Goal: Information Seeking & Learning: Learn about a topic

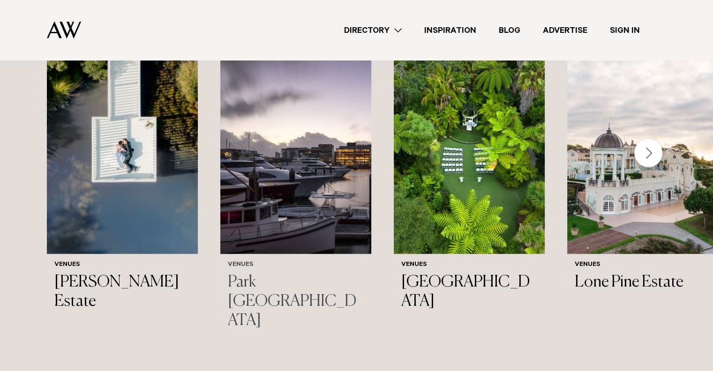
scroll to position [1015, 0]
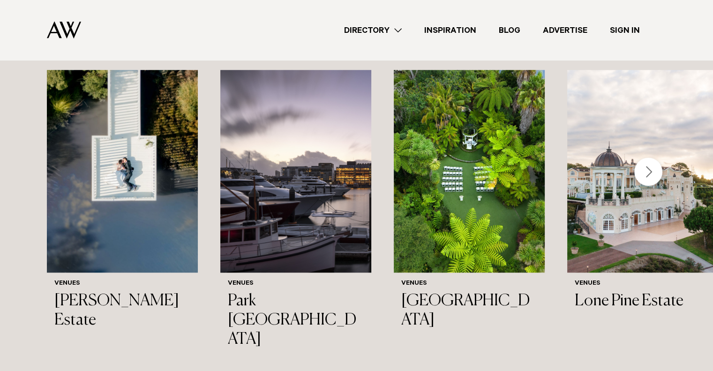
click at [647, 168] on div "Next slide" at bounding box center [648, 171] width 28 height 28
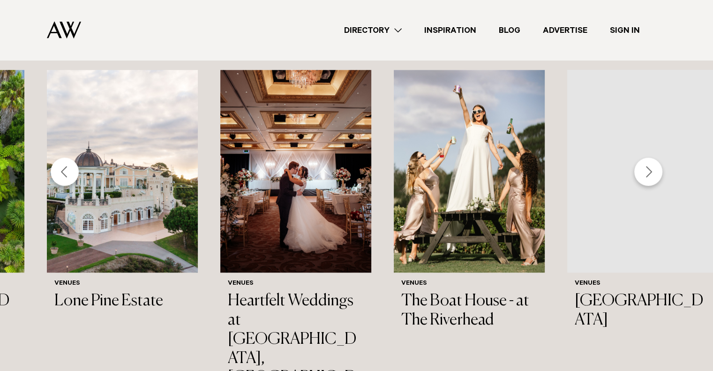
click at [643, 170] on div "Next slide" at bounding box center [648, 171] width 28 height 28
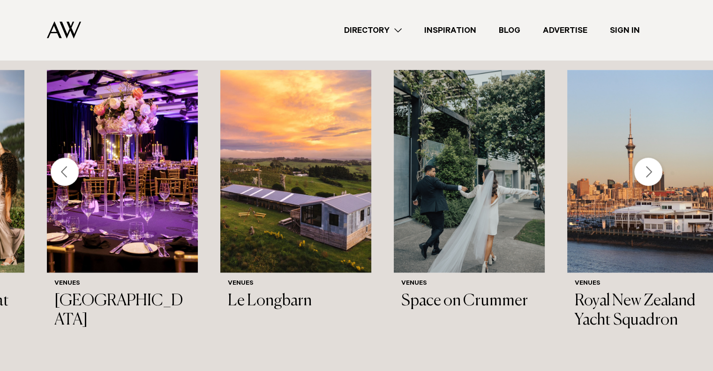
click at [643, 170] on div "Next slide" at bounding box center [648, 171] width 28 height 28
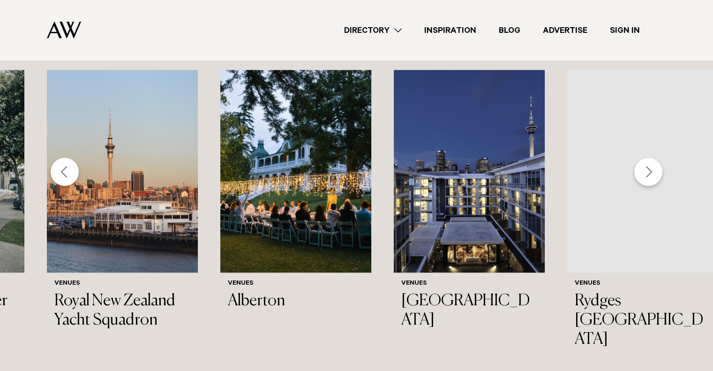
click at [643, 170] on div "Next slide" at bounding box center [648, 171] width 28 height 28
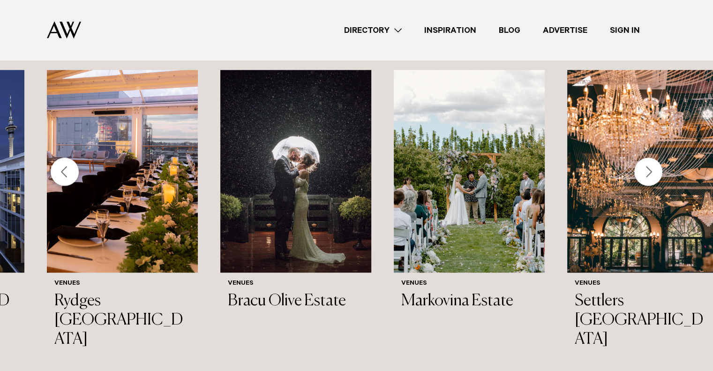
click at [646, 176] on div "Next slide" at bounding box center [648, 171] width 28 height 28
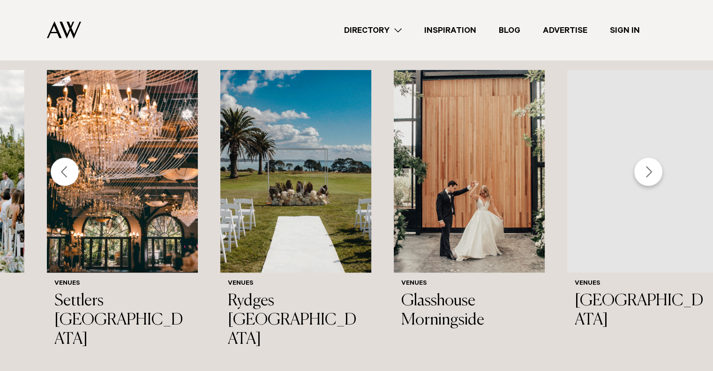
click at [646, 176] on div "Next slide" at bounding box center [648, 171] width 28 height 28
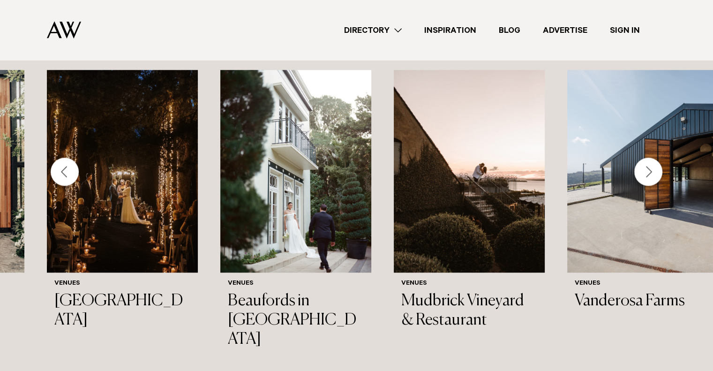
click at [646, 176] on div "Next slide" at bounding box center [648, 171] width 28 height 28
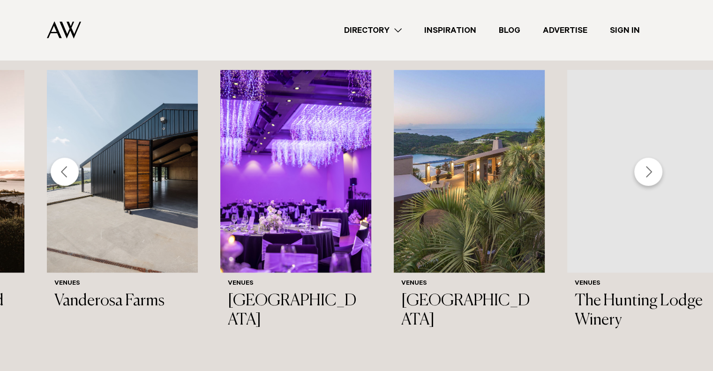
click at [646, 176] on div "Next slide" at bounding box center [648, 171] width 28 height 28
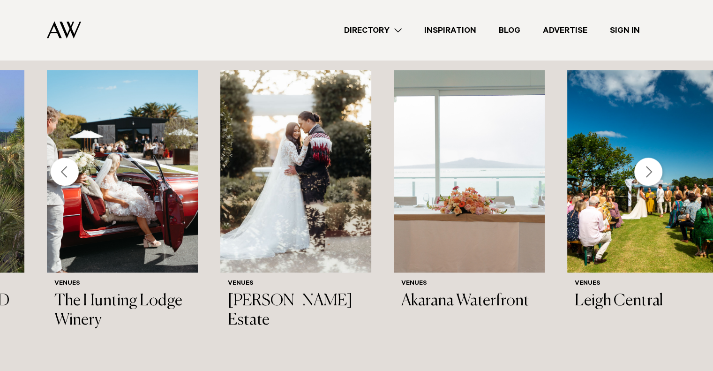
click at [646, 176] on div "Next slide" at bounding box center [648, 171] width 28 height 28
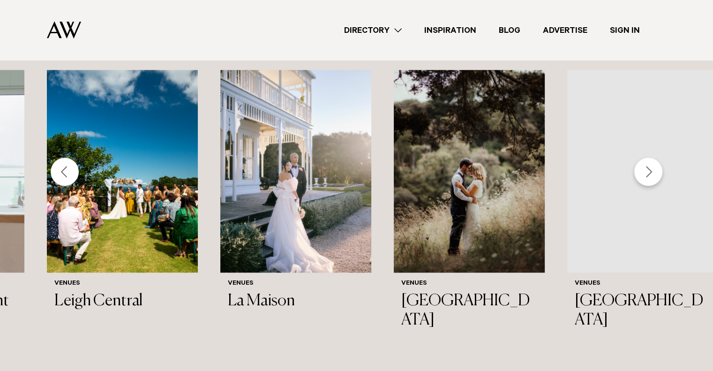
click at [646, 176] on div "Next slide" at bounding box center [648, 171] width 28 height 28
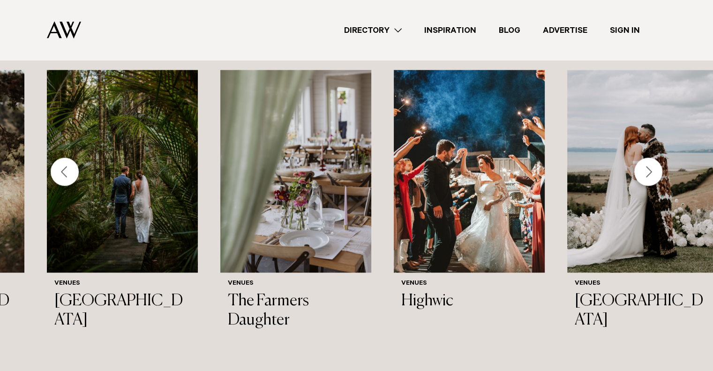
click at [650, 168] on div "Next slide" at bounding box center [648, 171] width 28 height 28
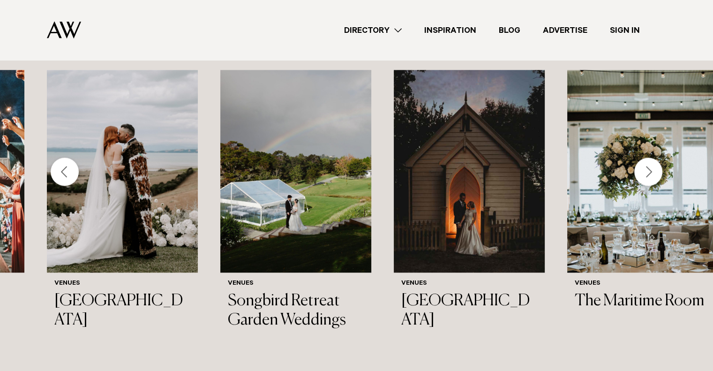
click at [651, 167] on div "Next slide" at bounding box center [648, 171] width 28 height 28
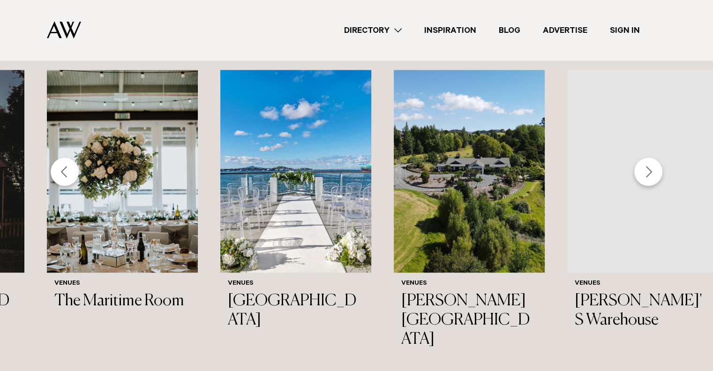
click at [651, 167] on div "Next slide" at bounding box center [648, 171] width 28 height 28
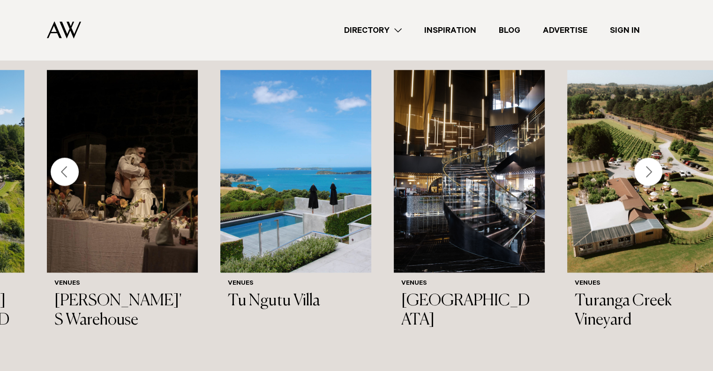
click at [651, 167] on div "Next slide" at bounding box center [648, 171] width 28 height 28
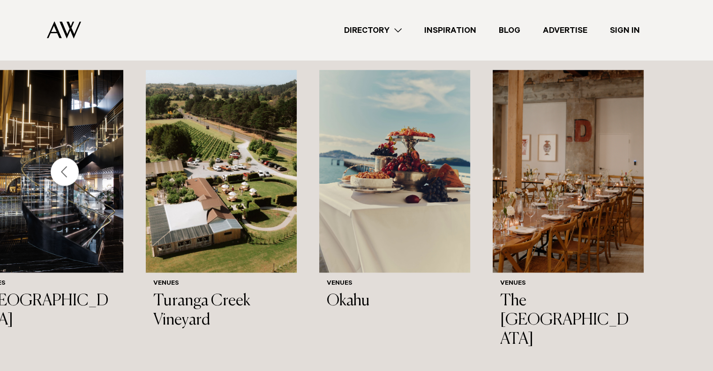
click at [71, 173] on div "Previous slide" at bounding box center [65, 171] width 28 height 28
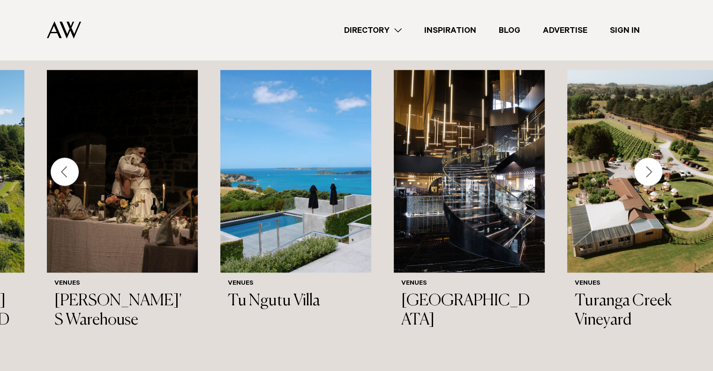
click at [71, 173] on div "Previous slide" at bounding box center [65, 171] width 28 height 28
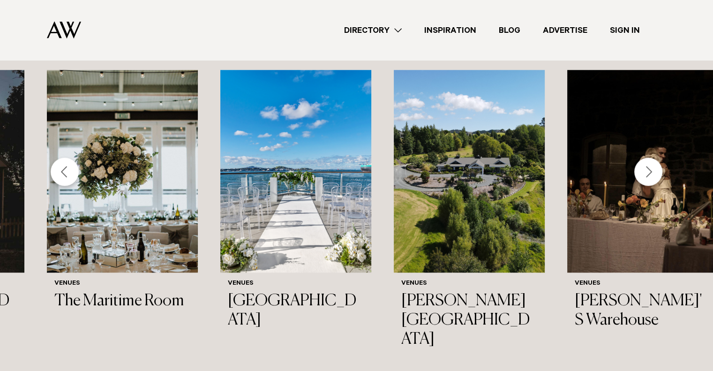
click at [71, 173] on div "Previous slide" at bounding box center [65, 171] width 28 height 28
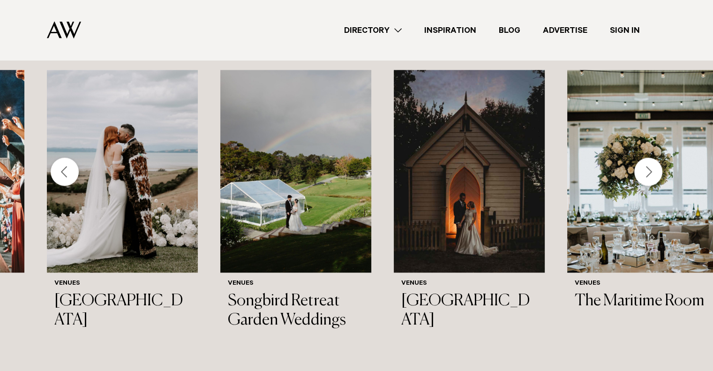
click at [57, 179] on div "Previous slide" at bounding box center [65, 171] width 28 height 28
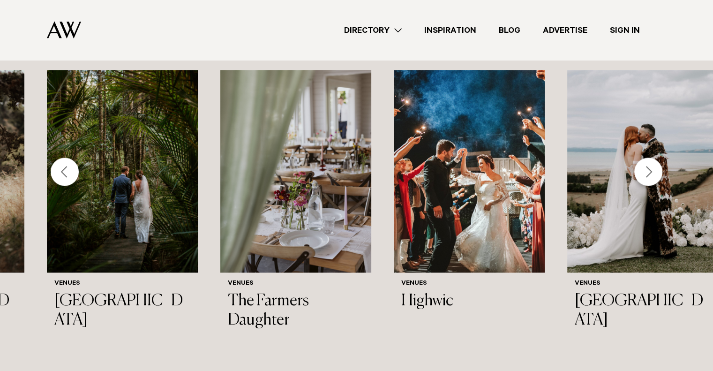
click at [59, 164] on div "Previous slide" at bounding box center [65, 171] width 28 height 28
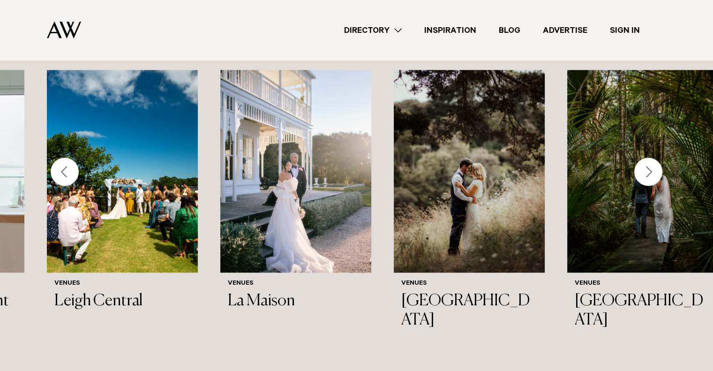
click at [59, 164] on div "Previous slide" at bounding box center [65, 171] width 28 height 28
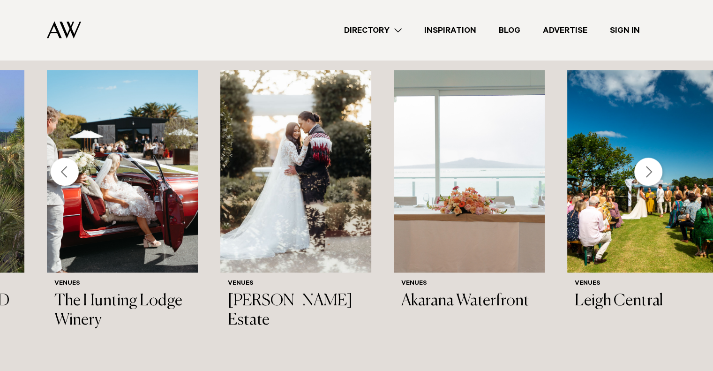
click at [62, 172] on div "Previous slide" at bounding box center [65, 171] width 28 height 28
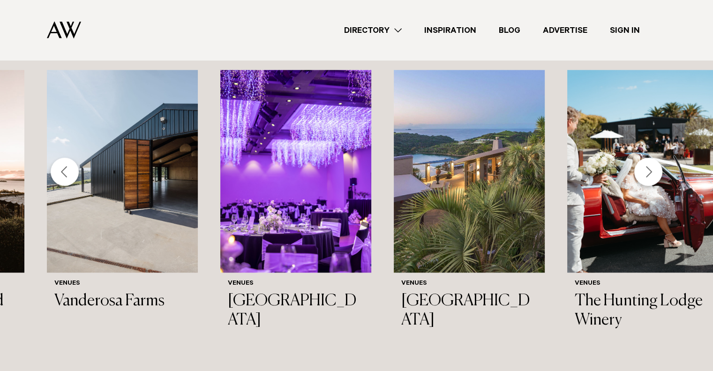
click at [62, 172] on div "Previous slide" at bounding box center [65, 171] width 28 height 28
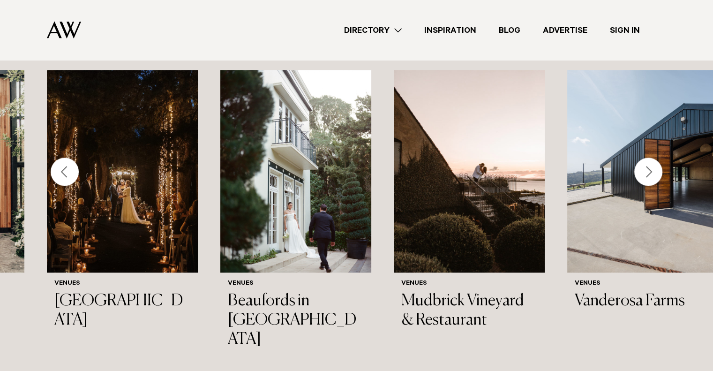
click at [61, 169] on div "Previous slide" at bounding box center [65, 171] width 28 height 28
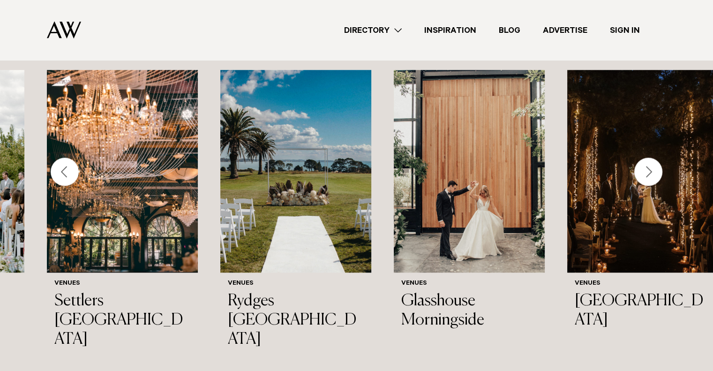
click at [61, 169] on div "Previous slide" at bounding box center [65, 171] width 28 height 28
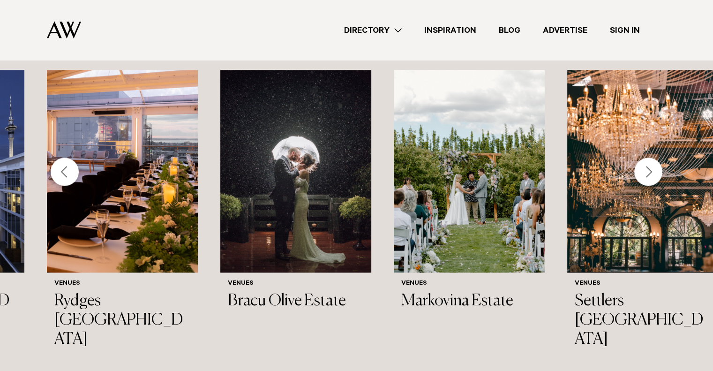
click at [58, 161] on div "Previous slide" at bounding box center [65, 171] width 28 height 28
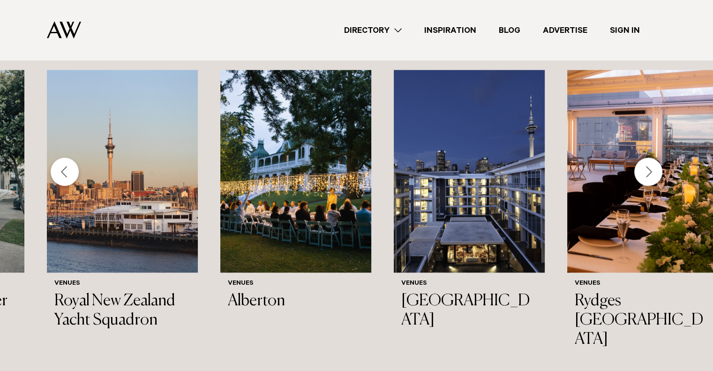
click at [64, 167] on div "Previous slide" at bounding box center [65, 171] width 28 height 28
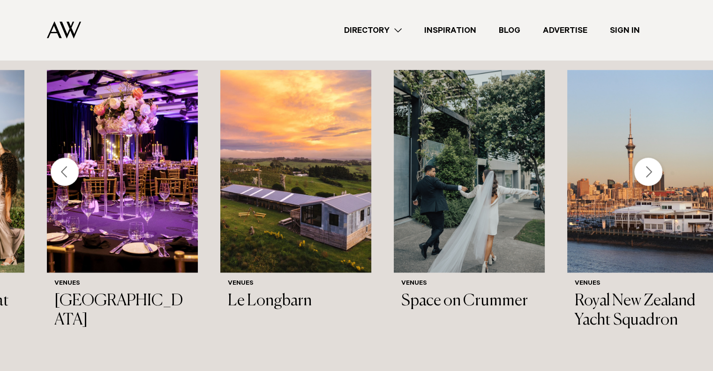
click at [64, 167] on div "Previous slide" at bounding box center [65, 171] width 28 height 28
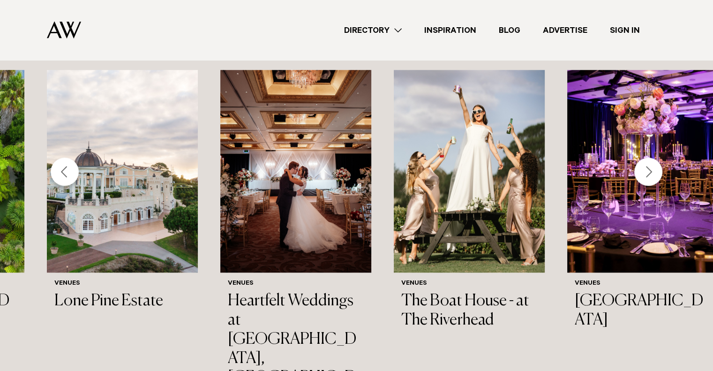
click at [64, 167] on div "Previous slide" at bounding box center [65, 171] width 28 height 28
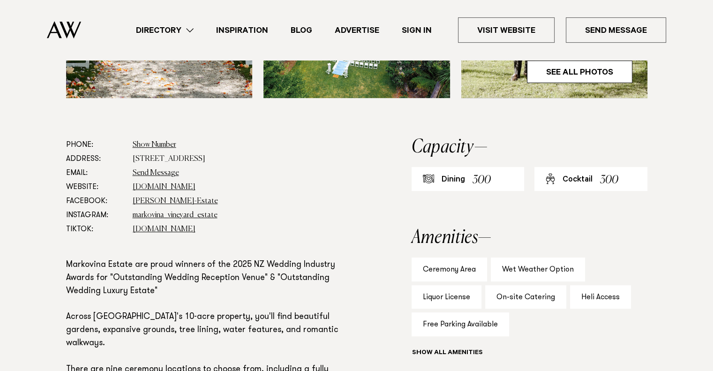
scroll to position [469, 0]
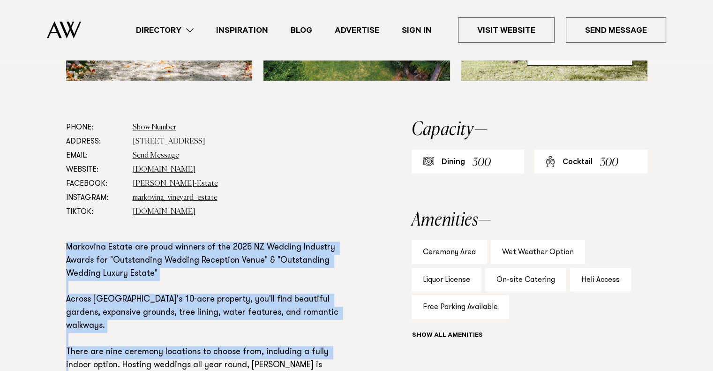
drag, startPoint x: 62, startPoint y: 246, endPoint x: 328, endPoint y: 338, distance: 281.3
click at [328, 338] on div "Phone: Show Number 09 412 8608 Address: [STREET_ADDRESS] Email: Send Message We…" at bounding box center [357, 338] width 660 height 436
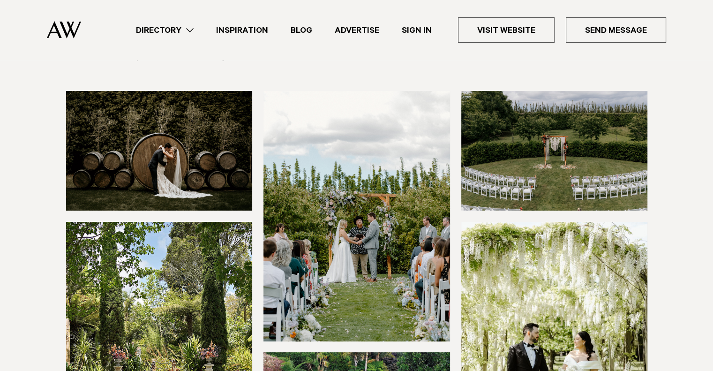
scroll to position [234, 0]
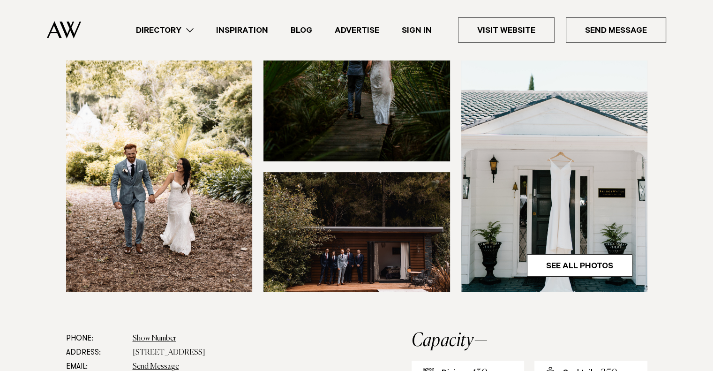
scroll to position [469, 0]
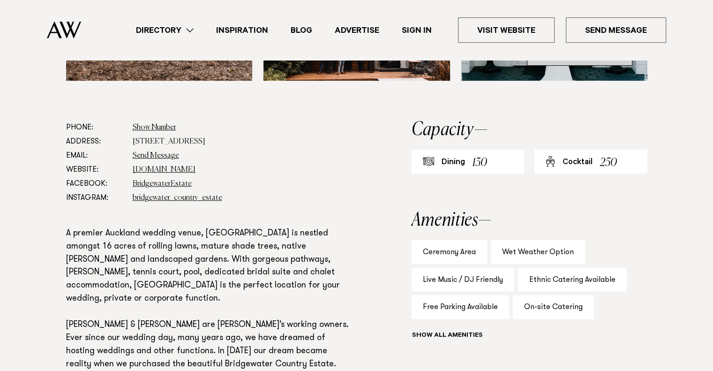
click at [582, 66] on link "See All Photos" at bounding box center [579, 54] width 105 height 22
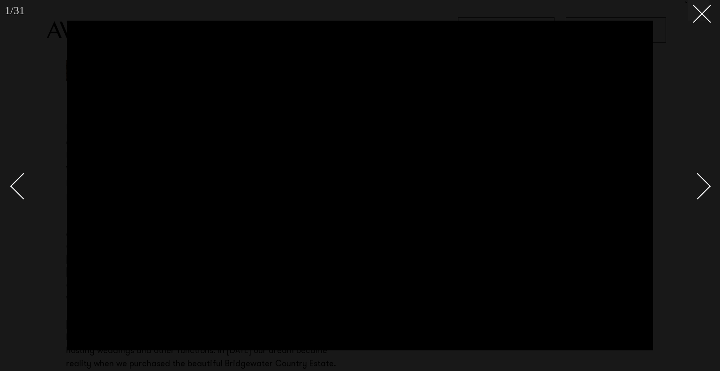
click at [701, 184] on div "Next slide" at bounding box center [697, 185] width 27 height 27
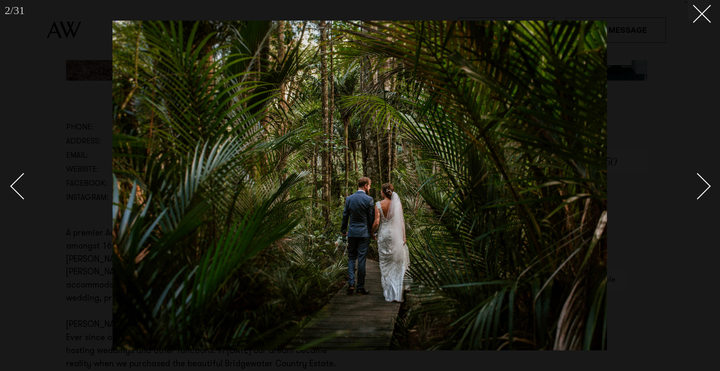
click at [701, 183] on div "Next slide" at bounding box center [697, 185] width 27 height 27
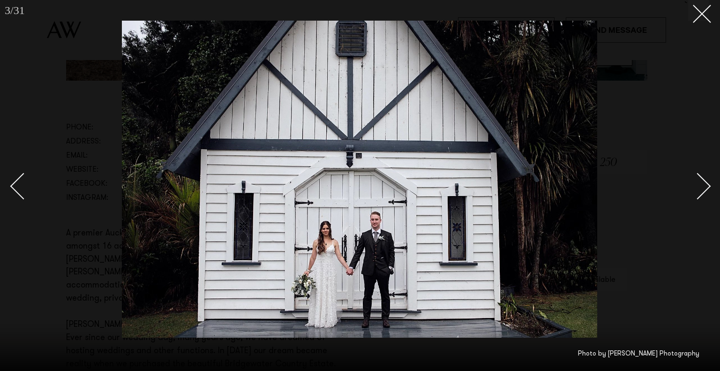
click at [701, 183] on div "Next slide" at bounding box center [697, 185] width 27 height 27
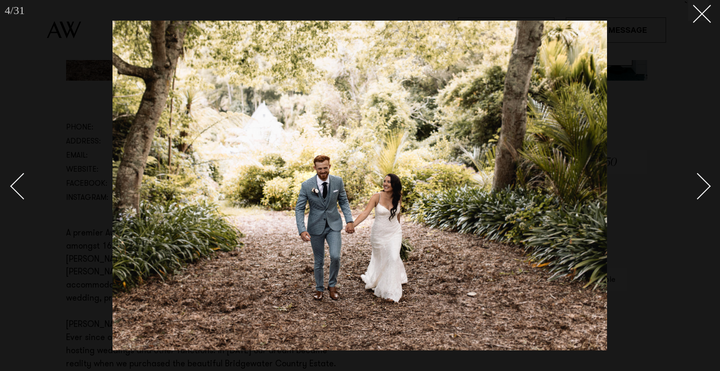
click at [701, 183] on div "Next slide" at bounding box center [697, 185] width 27 height 27
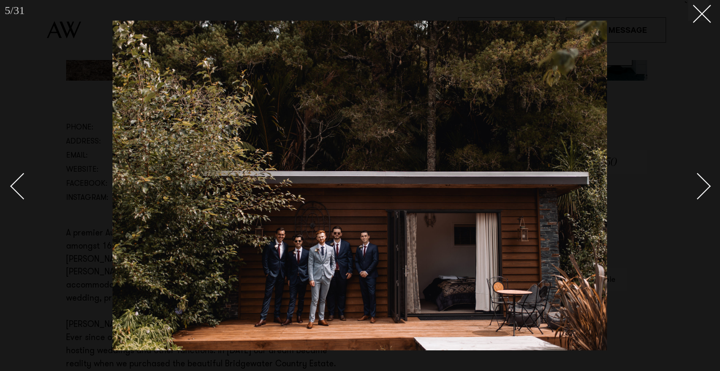
click at [700, 179] on div "Next slide" at bounding box center [697, 185] width 27 height 27
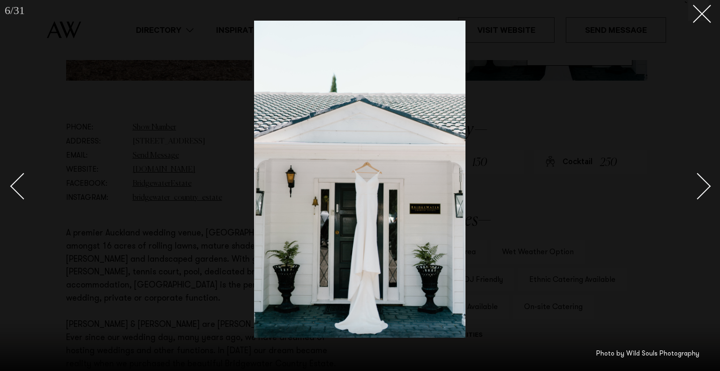
click at [700, 179] on div "Next slide" at bounding box center [697, 185] width 27 height 27
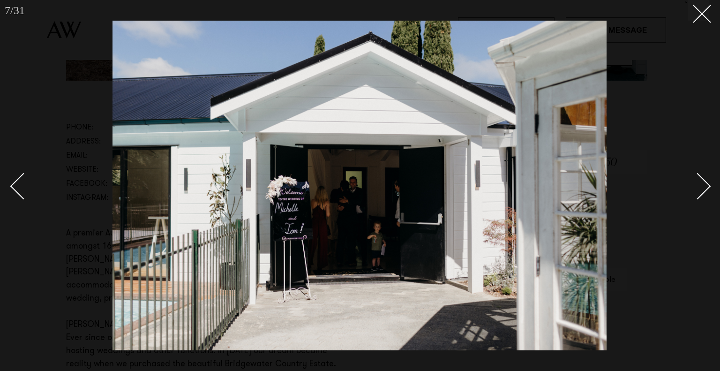
click at [697, 180] on div "Next slide" at bounding box center [697, 185] width 27 height 27
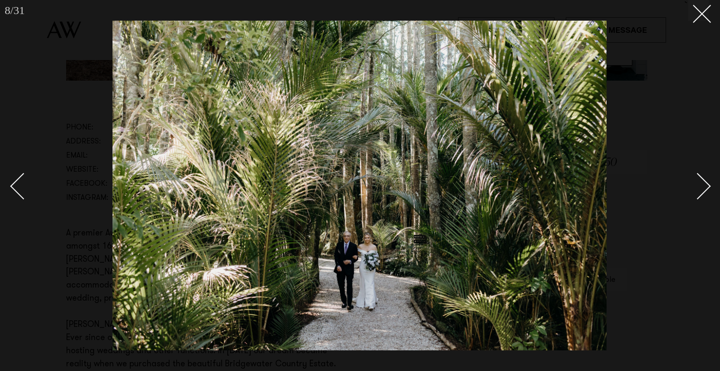
click at [694, 181] on div "Next slide" at bounding box center [697, 185] width 27 height 27
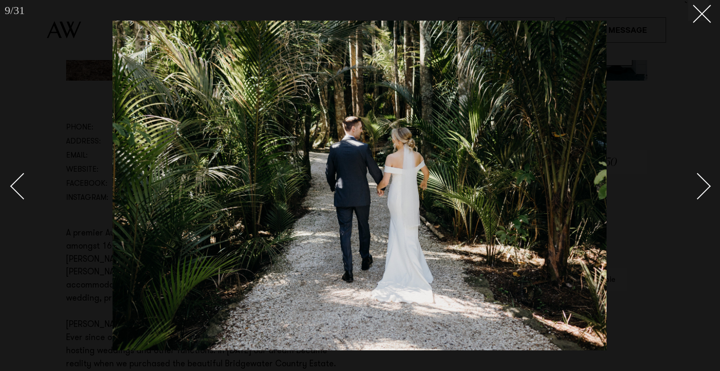
click at [690, 186] on div "Next slide" at bounding box center [697, 185] width 27 height 27
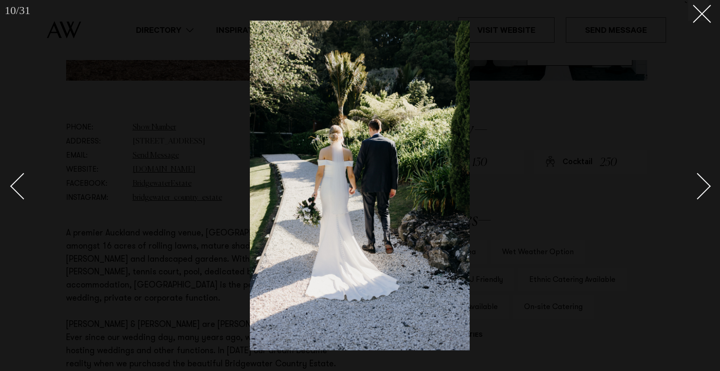
click at [690, 181] on div "Next slide" at bounding box center [697, 185] width 27 height 27
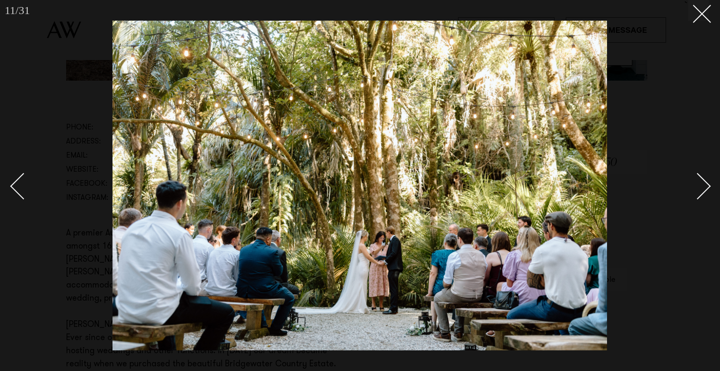
click at [702, 186] on div "Next slide" at bounding box center [697, 185] width 27 height 27
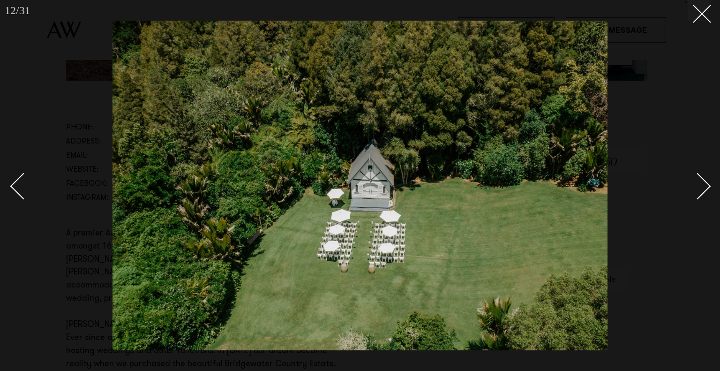
click at [702, 185] on div "Next slide" at bounding box center [697, 185] width 27 height 27
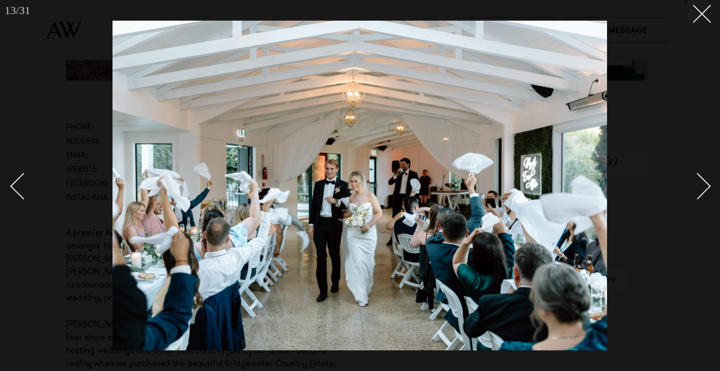
click at [702, 182] on div "Next slide" at bounding box center [697, 185] width 27 height 27
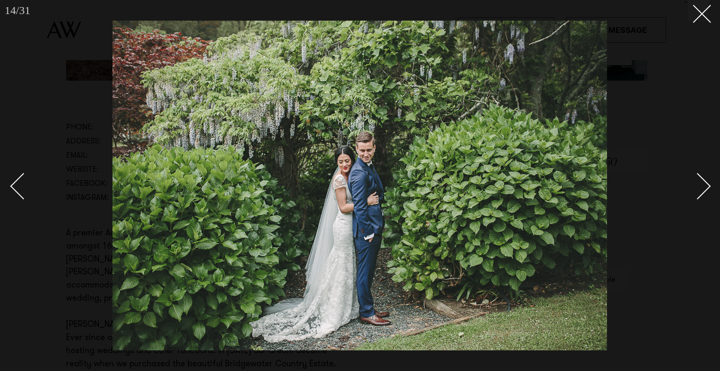
click at [702, 183] on div "Next slide" at bounding box center [697, 185] width 27 height 27
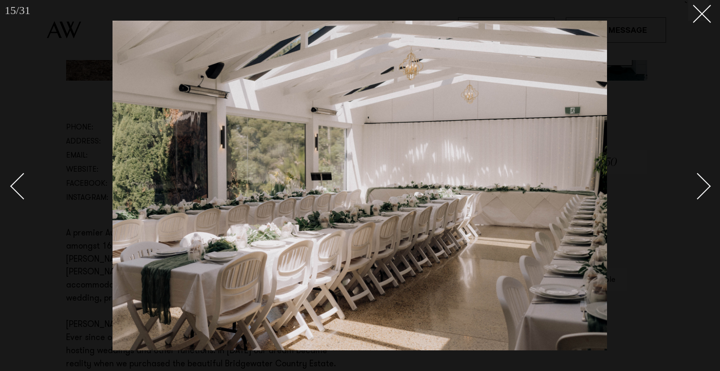
click at [702, 183] on div "Next slide" at bounding box center [697, 185] width 27 height 27
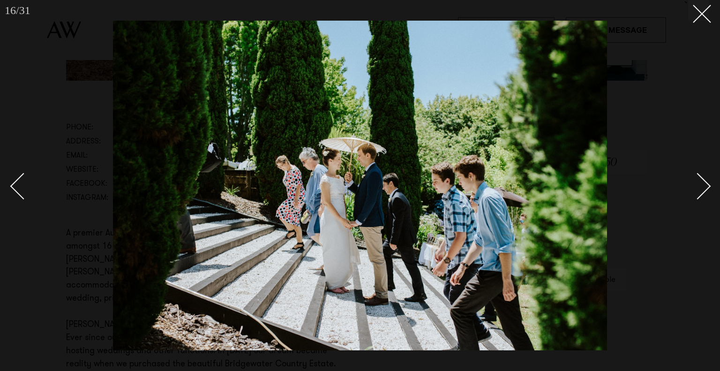
click at [703, 183] on div "Next slide" at bounding box center [697, 185] width 27 height 27
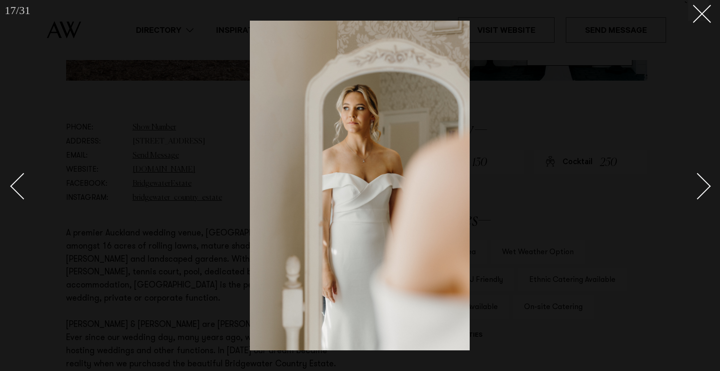
click at [703, 181] on div "Next slide" at bounding box center [697, 185] width 27 height 27
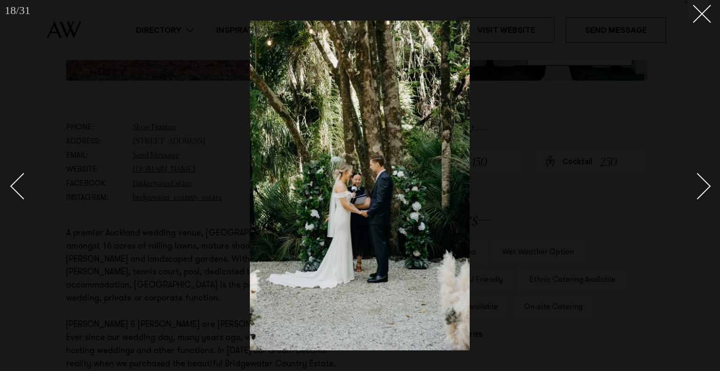
click at [703, 181] on div "Next slide" at bounding box center [697, 185] width 27 height 27
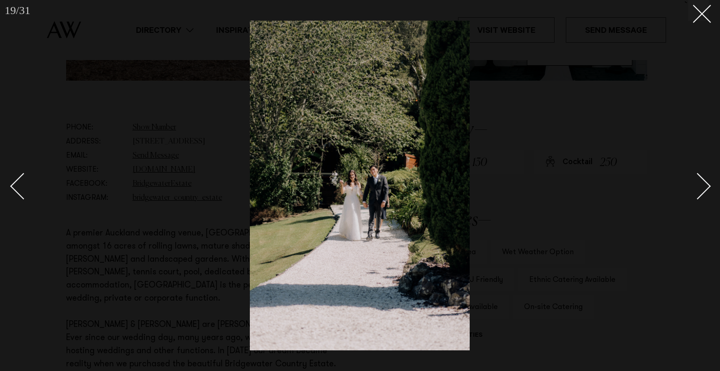
click at [703, 181] on div "Next slide" at bounding box center [697, 185] width 27 height 27
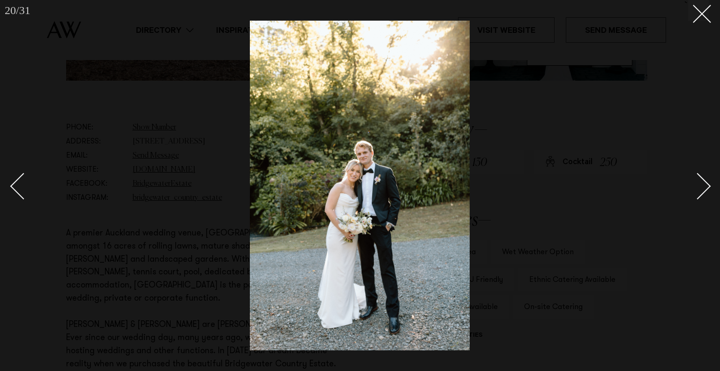
click at [703, 181] on div "Next slide" at bounding box center [697, 185] width 27 height 27
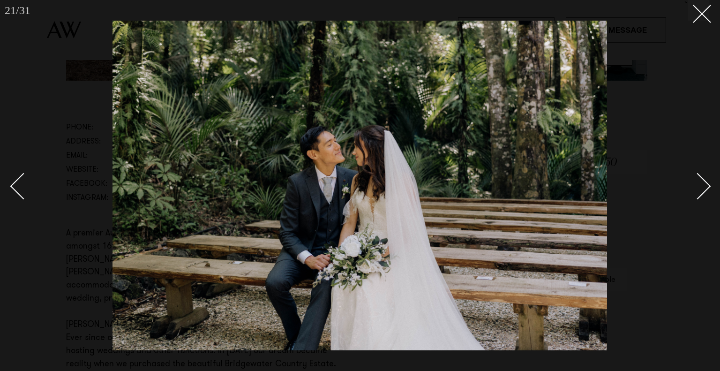
click at [703, 181] on div "Next slide" at bounding box center [697, 185] width 27 height 27
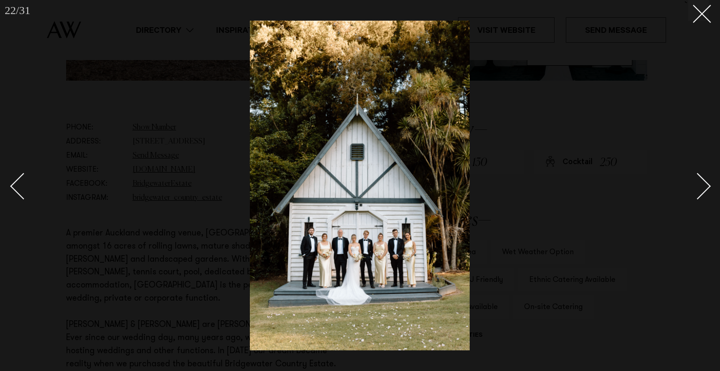
click at [703, 182] on div "Next slide" at bounding box center [697, 185] width 27 height 27
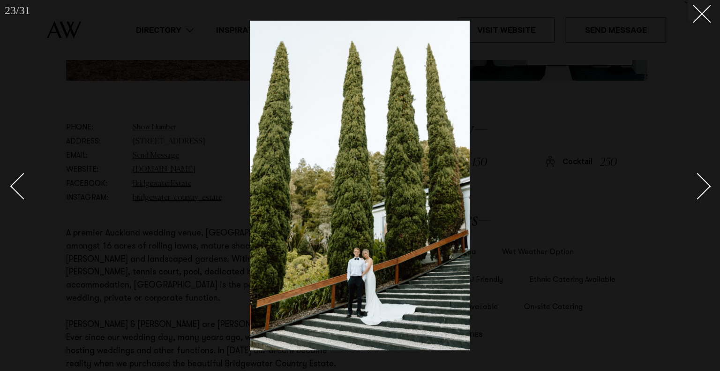
click at [704, 182] on div "Next slide" at bounding box center [697, 185] width 27 height 27
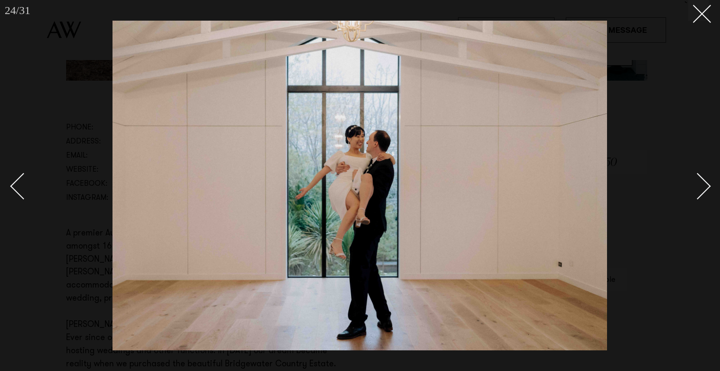
click at [704, 182] on div "Next slide" at bounding box center [697, 185] width 27 height 27
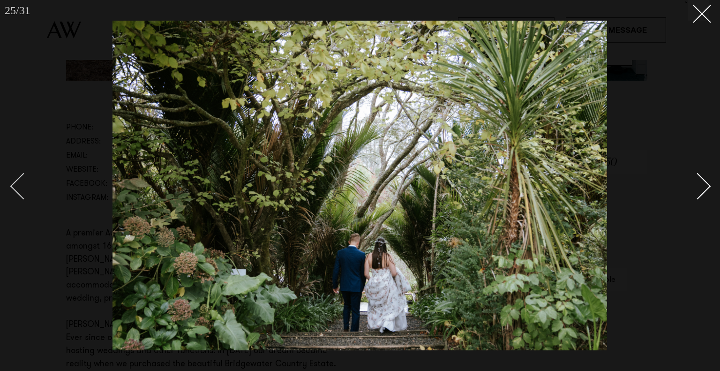
click at [19, 185] on div "Previous slide" at bounding box center [23, 185] width 27 height 27
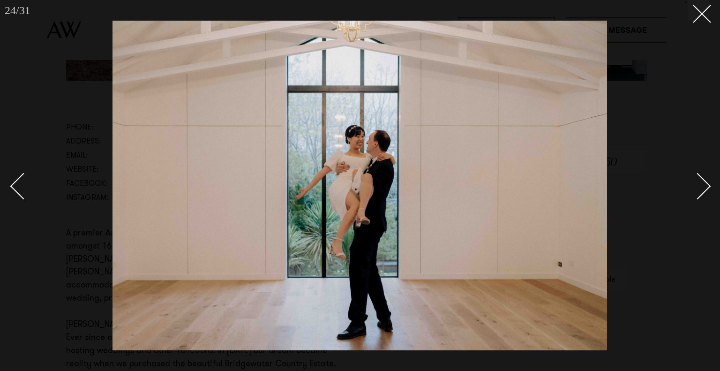
click at [707, 181] on link at bounding box center [692, 185] width 33 height 47
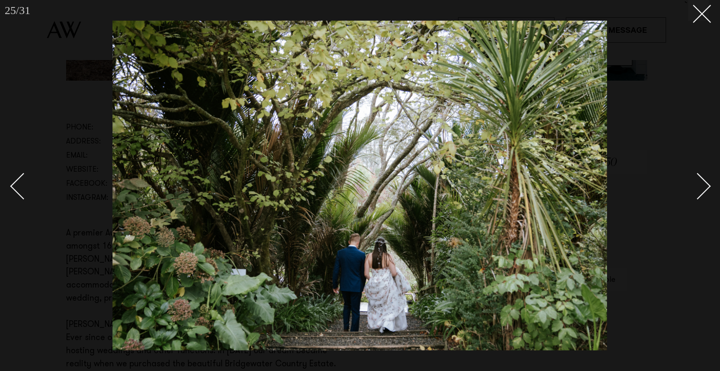
click at [707, 181] on link at bounding box center [692, 185] width 33 height 47
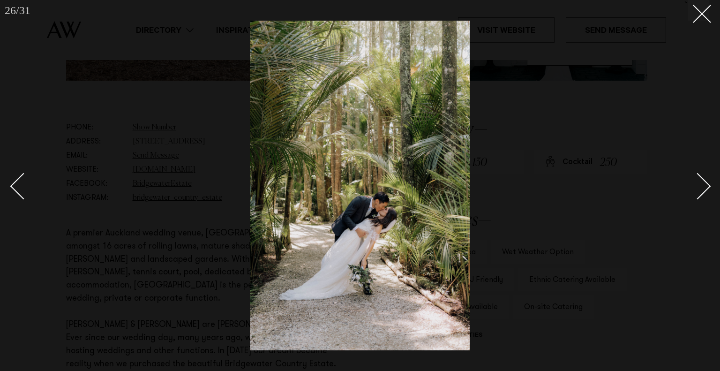
click at [707, 181] on link at bounding box center [692, 185] width 33 height 47
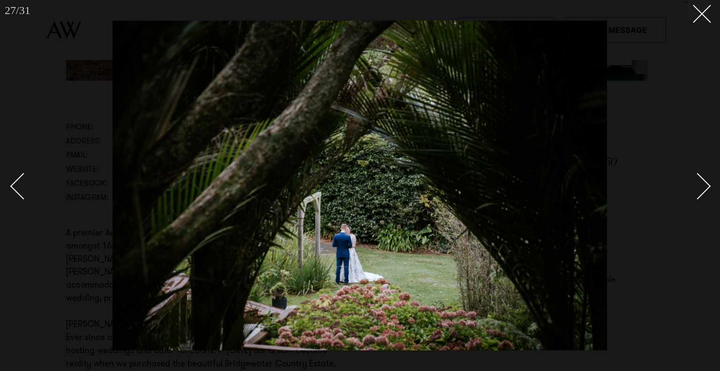
click at [707, 181] on link at bounding box center [692, 185] width 33 height 47
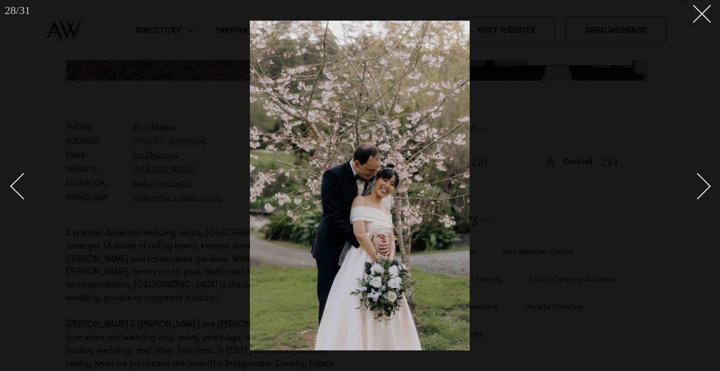
click at [707, 181] on link at bounding box center [692, 185] width 33 height 47
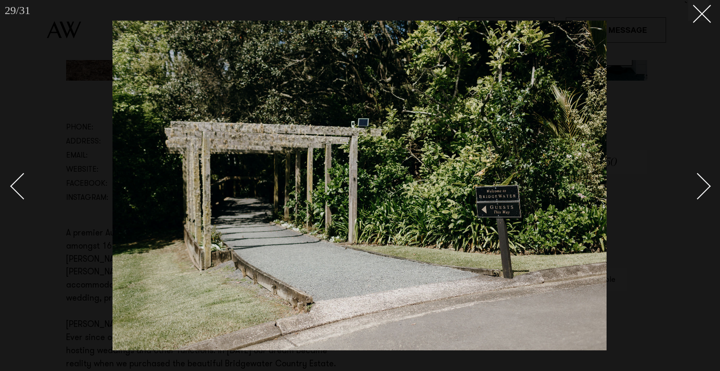
click at [707, 181] on link at bounding box center [692, 185] width 33 height 47
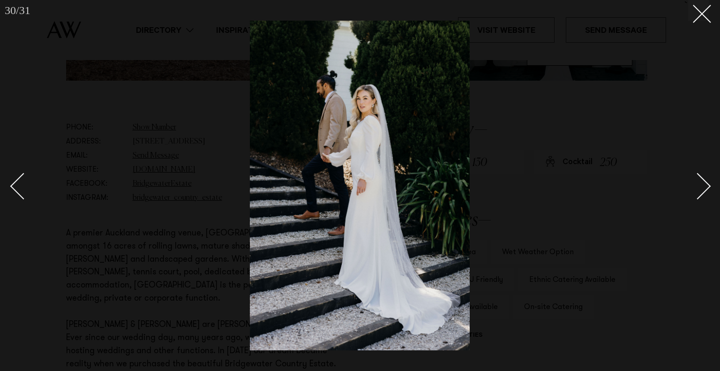
click at [704, 183] on div "Next slide" at bounding box center [697, 185] width 27 height 27
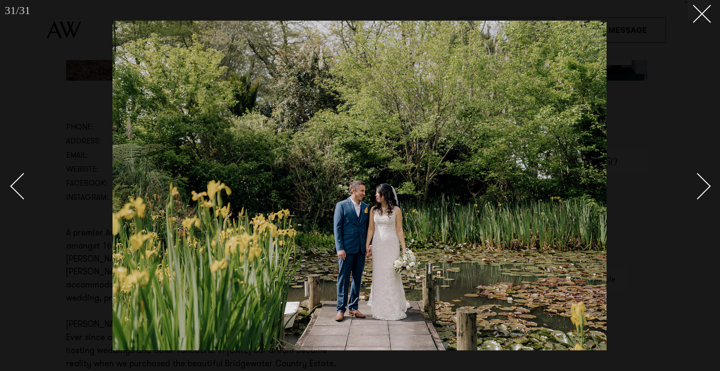
click at [704, 183] on div "Next slide" at bounding box center [697, 185] width 27 height 27
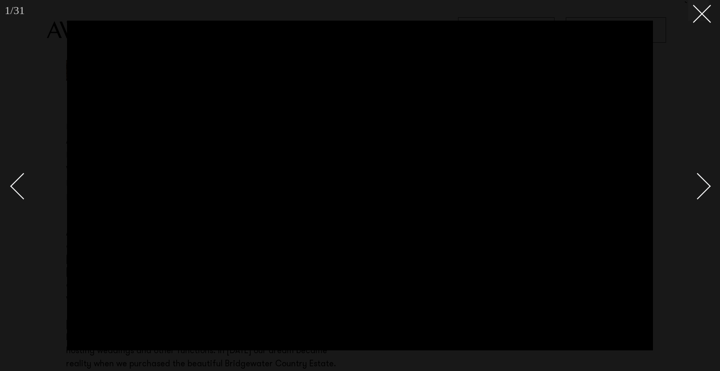
click at [705, 183] on div "Next slide" at bounding box center [697, 185] width 27 height 27
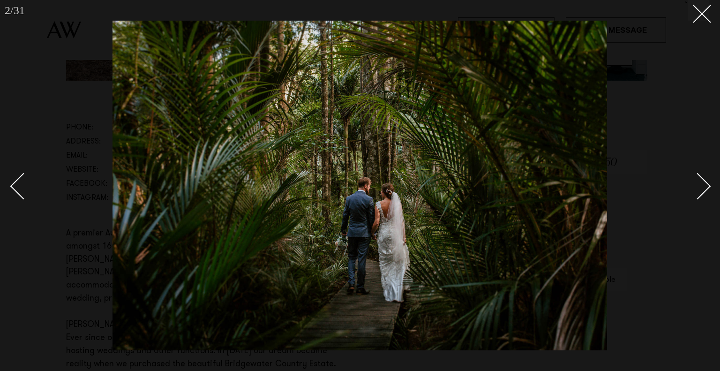
click at [694, 22] on div at bounding box center [360, 185] width 720 height 371
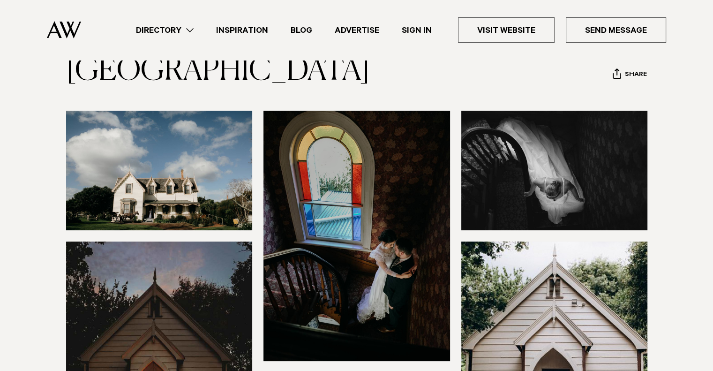
scroll to position [78, 0]
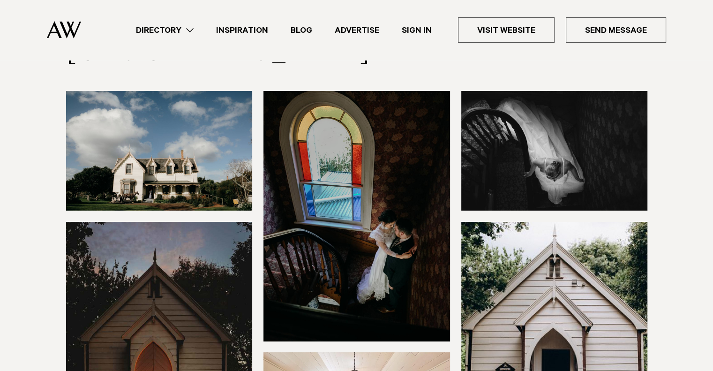
click at [169, 171] on img at bounding box center [159, 150] width 186 height 119
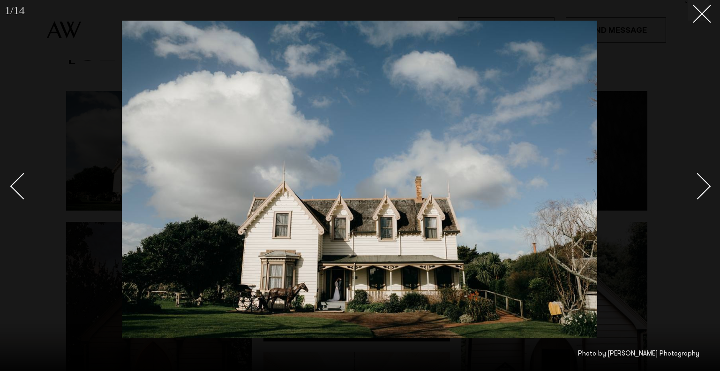
click at [697, 183] on div "Next slide" at bounding box center [697, 185] width 27 height 27
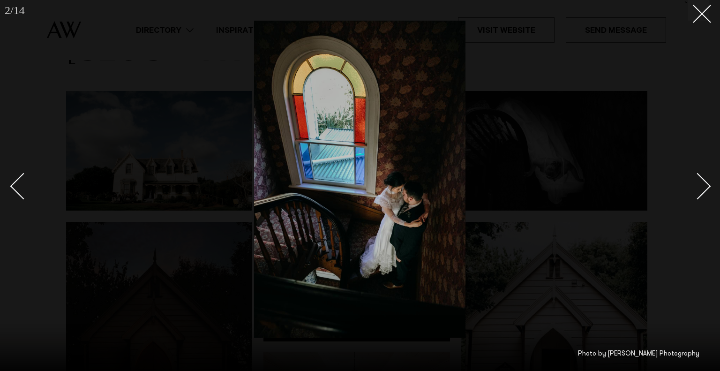
click at [697, 183] on div "Next slide" at bounding box center [697, 185] width 27 height 27
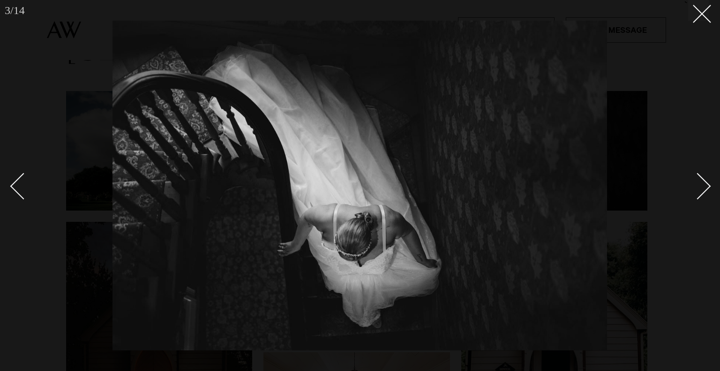
click at [697, 183] on div "Next slide" at bounding box center [697, 185] width 27 height 27
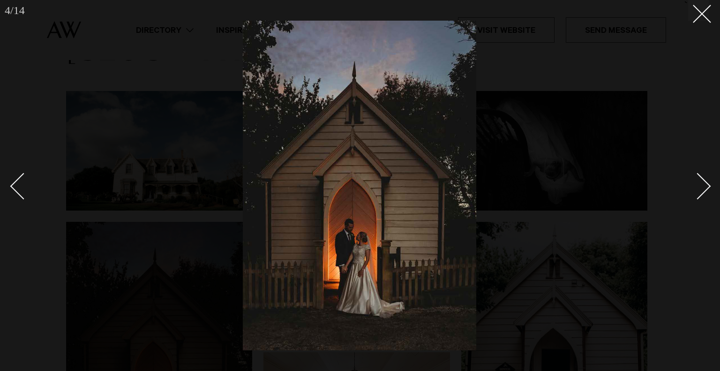
click at [697, 183] on div "Next slide" at bounding box center [697, 185] width 27 height 27
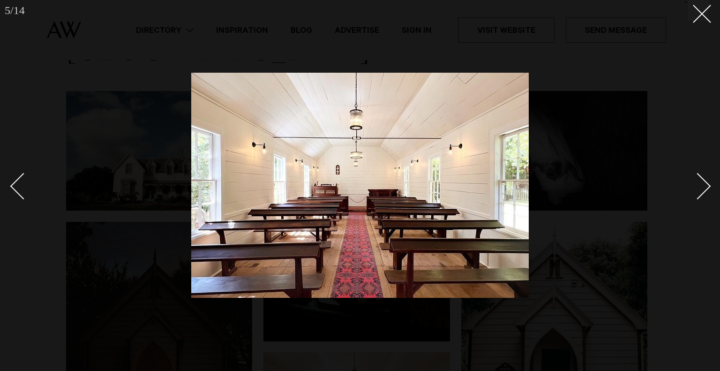
click at [697, 183] on div "Next slide" at bounding box center [697, 185] width 27 height 27
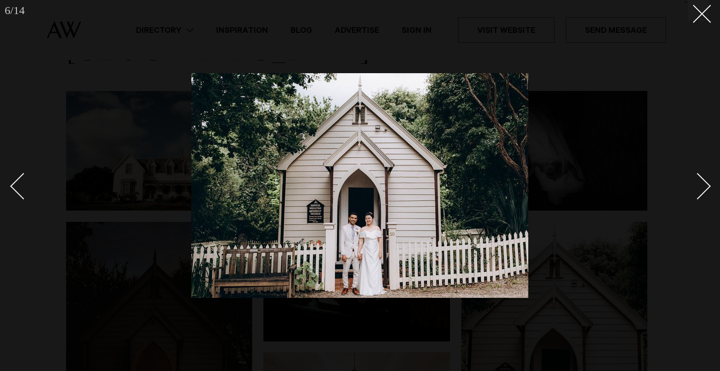
click at [697, 183] on div "Next slide" at bounding box center [697, 185] width 27 height 27
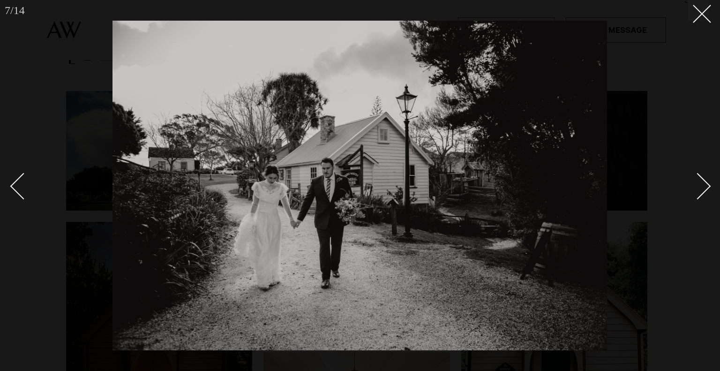
click at [694, 185] on div "Next slide" at bounding box center [697, 185] width 27 height 27
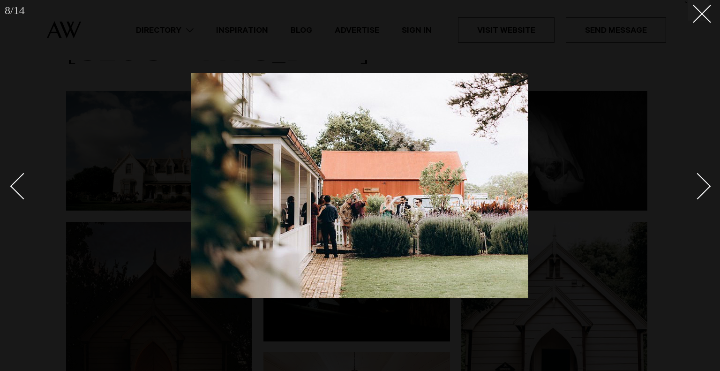
click at [694, 185] on div "Next slide" at bounding box center [697, 185] width 27 height 27
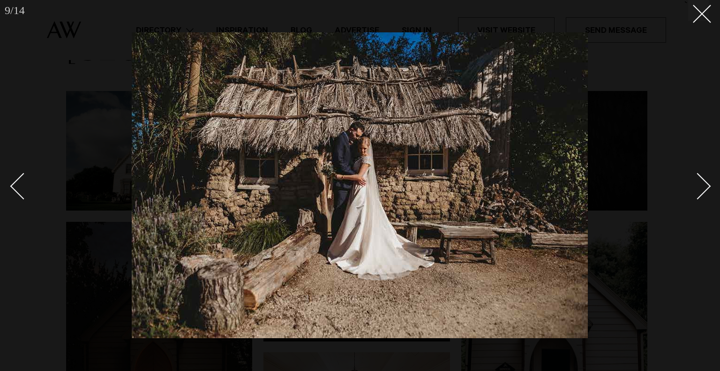
click at [694, 185] on div "Next slide" at bounding box center [697, 185] width 27 height 27
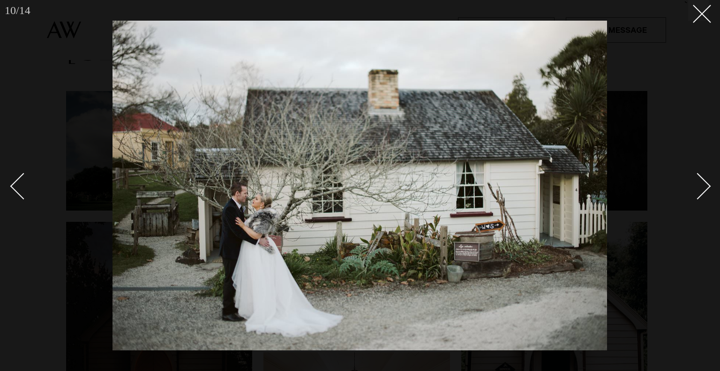
click at [694, 185] on div "Next slide" at bounding box center [697, 185] width 27 height 27
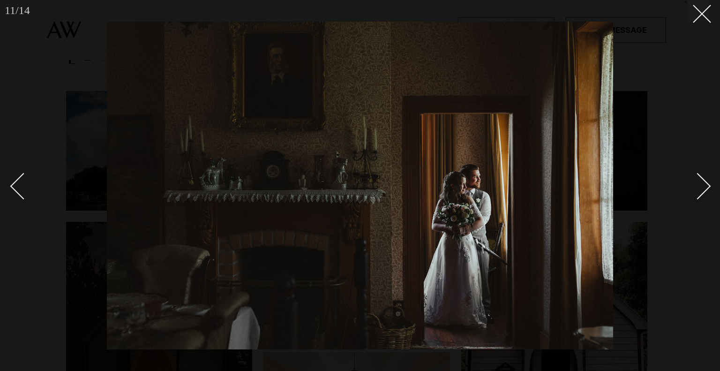
click at [694, 185] on div "Next slide" at bounding box center [697, 185] width 27 height 27
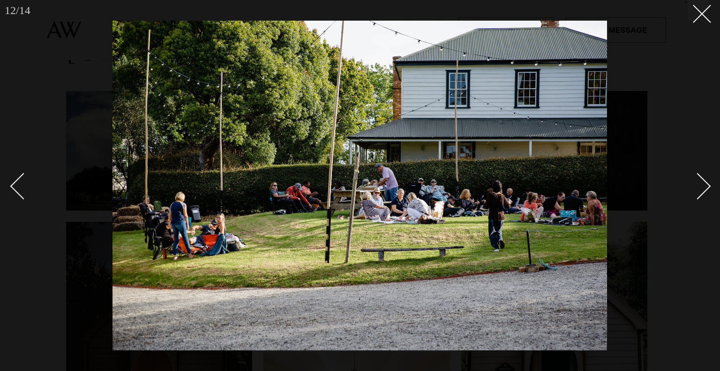
click at [694, 185] on div "Next slide" at bounding box center [697, 185] width 27 height 27
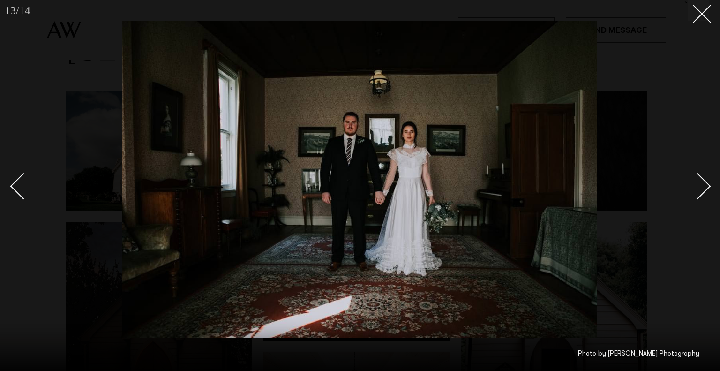
click at [694, 185] on div "Next slide" at bounding box center [697, 185] width 27 height 27
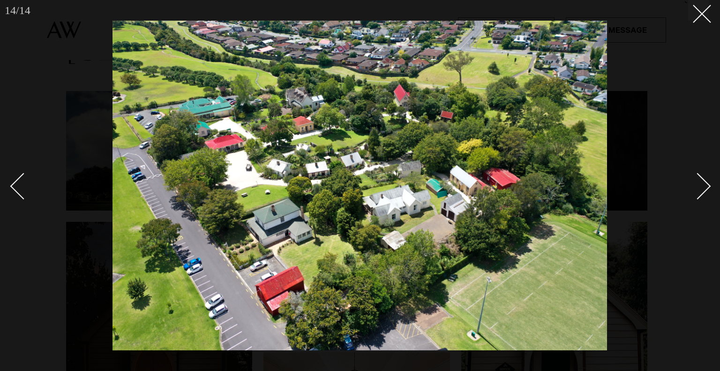
click at [690, 189] on div "Next slide" at bounding box center [697, 185] width 27 height 27
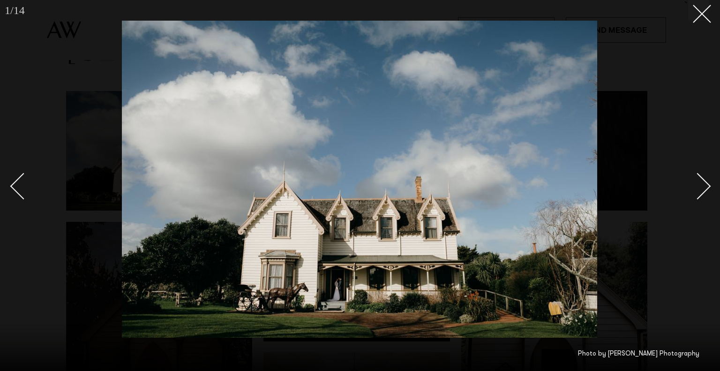
click at [690, 189] on div "Next slide" at bounding box center [697, 185] width 27 height 27
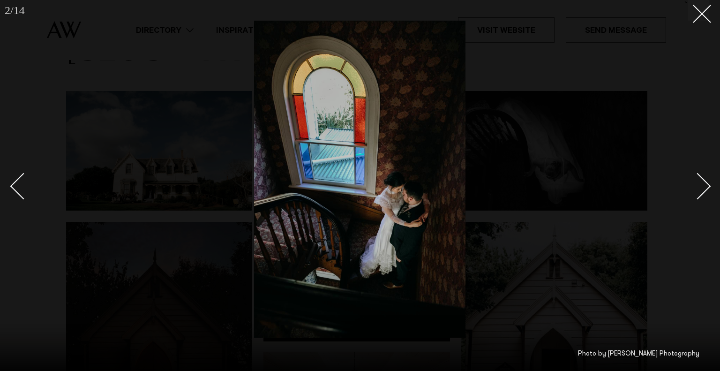
click at [690, 189] on div "Next slide" at bounding box center [697, 185] width 27 height 27
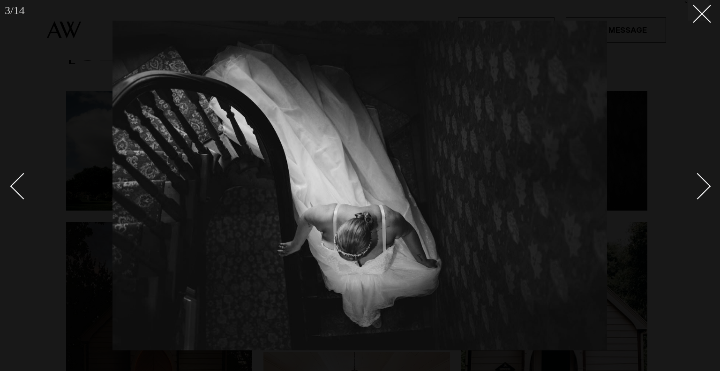
click at [690, 189] on div "Next slide" at bounding box center [697, 185] width 27 height 27
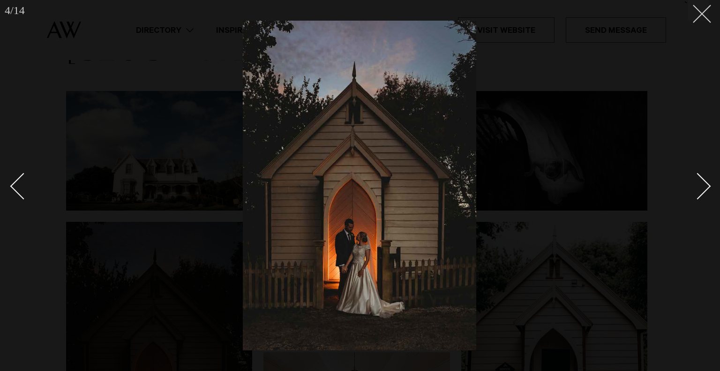
click at [689, 10] on button at bounding box center [698, 10] width 21 height 21
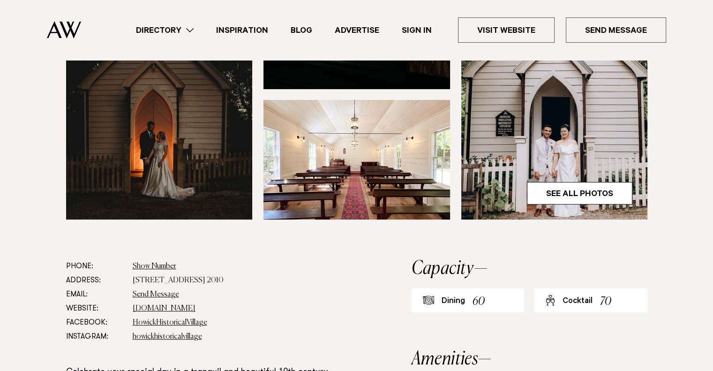
scroll to position [312, 0]
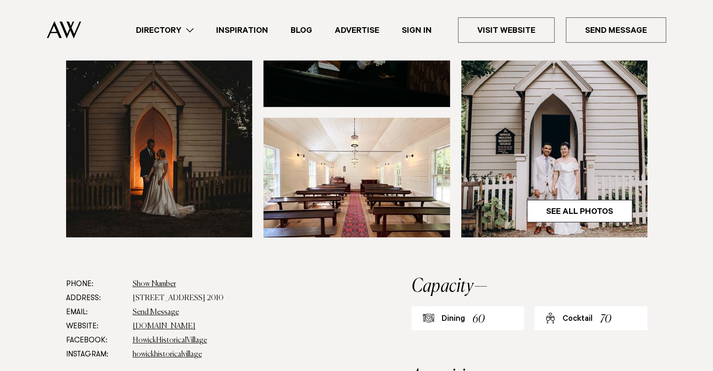
click at [341, 201] on img at bounding box center [356, 177] width 186 height 119
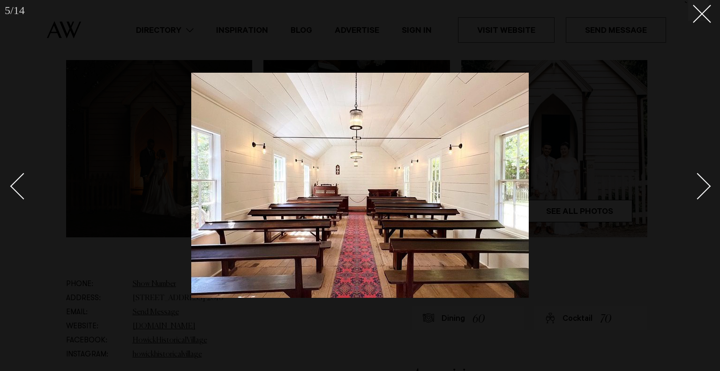
click at [609, 118] on div at bounding box center [360, 185] width 720 height 371
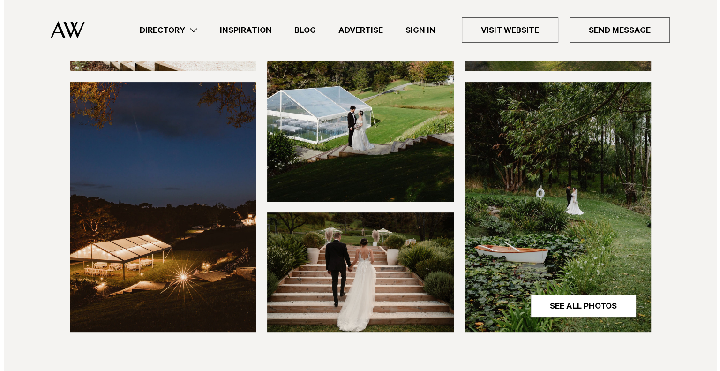
scroll to position [234, 0]
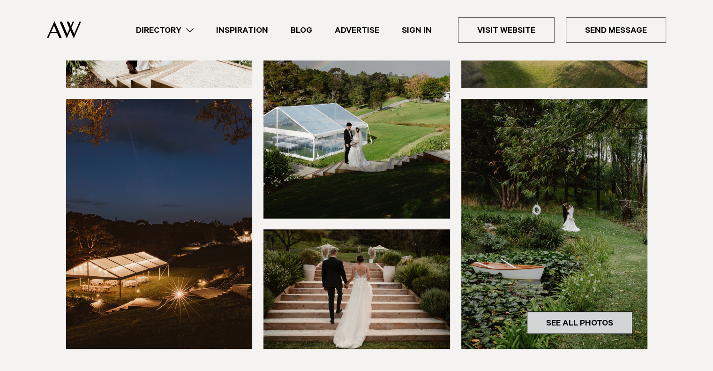
click at [551, 317] on link "See All Photos" at bounding box center [579, 322] width 105 height 22
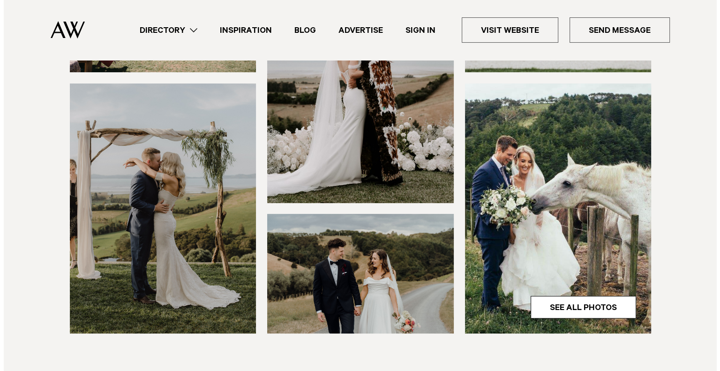
scroll to position [234, 0]
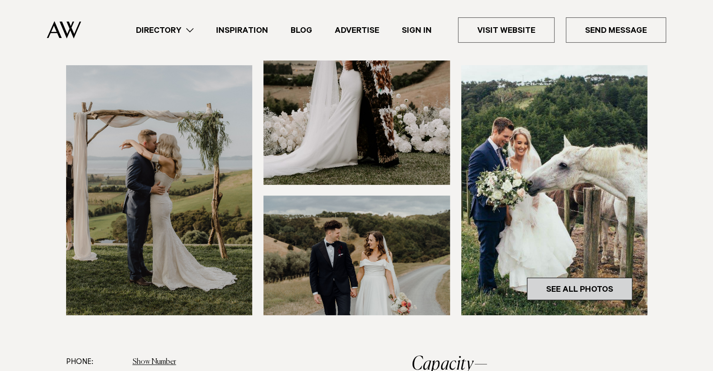
click at [558, 290] on link "See All Photos" at bounding box center [579, 288] width 105 height 22
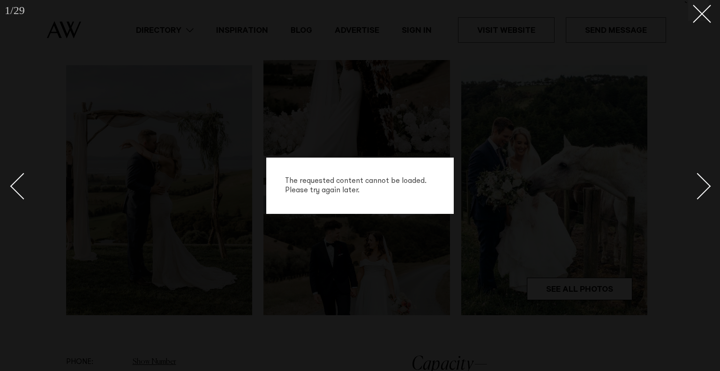
click at [609, 140] on div "The requested content cannot be loaded. Please try again later." at bounding box center [360, 185] width 720 height 371
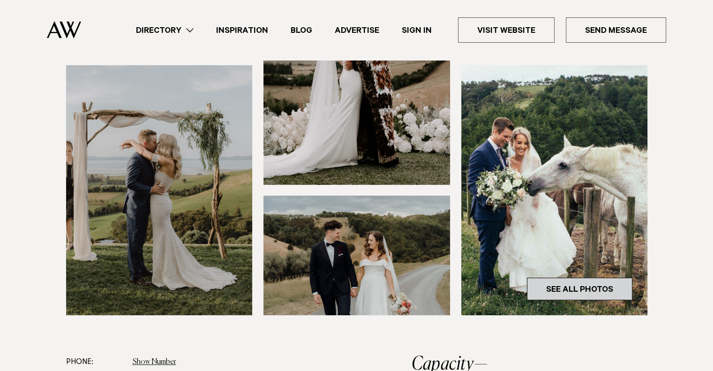
click at [592, 293] on link "See All Photos" at bounding box center [579, 288] width 105 height 22
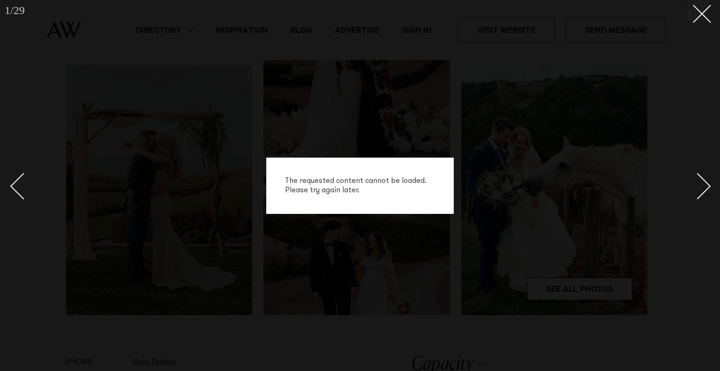
click at [703, 67] on div "The requested content cannot be loaded. Please try again later." at bounding box center [360, 185] width 720 height 371
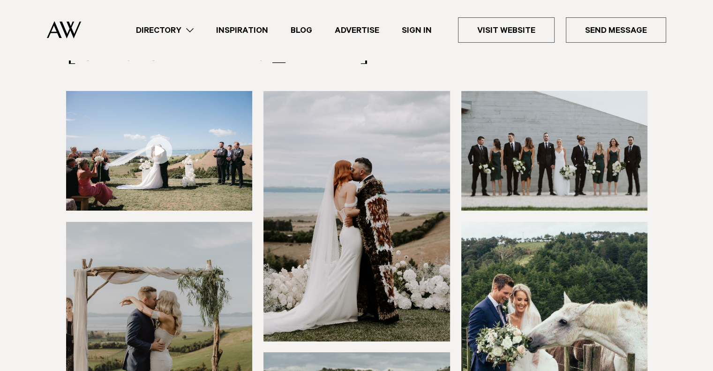
scroll to position [234, 0]
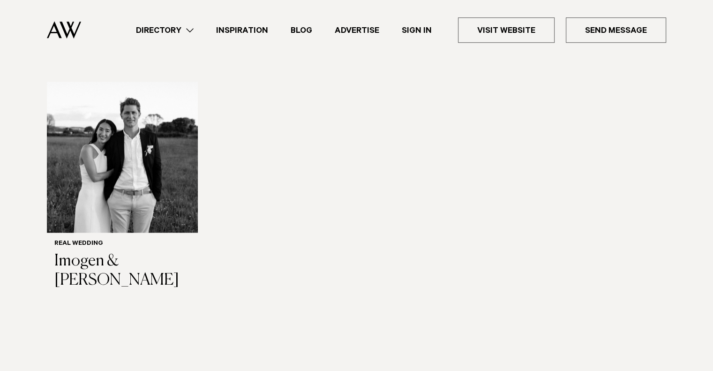
scroll to position [1406, 0]
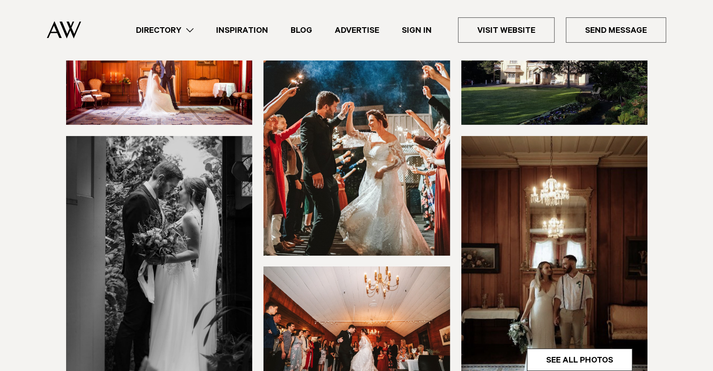
scroll to position [234, 0]
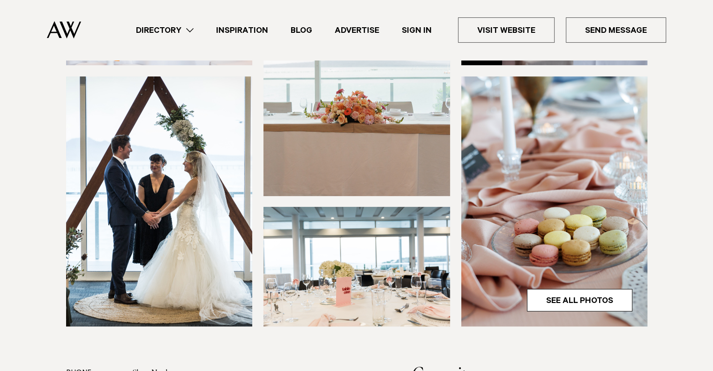
scroll to position [234, 0]
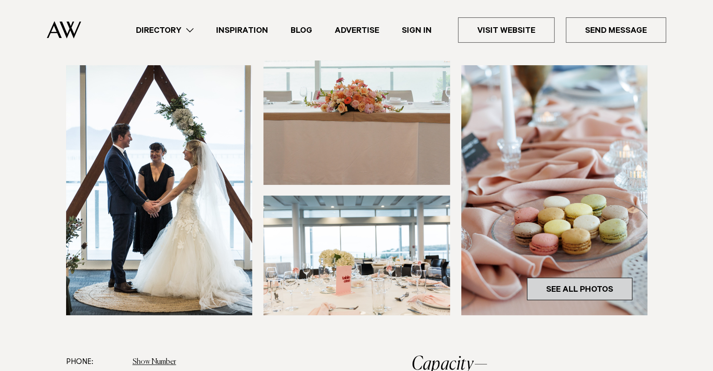
click at [570, 286] on link "See All Photos" at bounding box center [579, 288] width 105 height 22
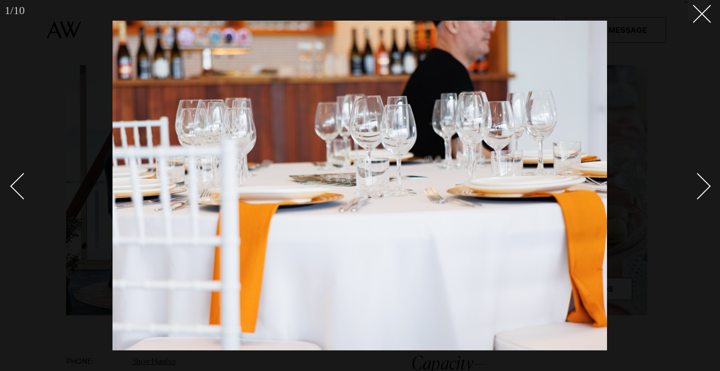
click at [707, 183] on div "Next slide" at bounding box center [697, 185] width 27 height 27
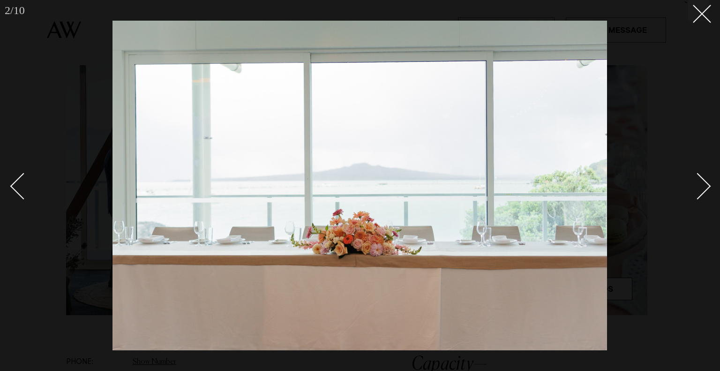
click at [702, 187] on div "Next slide" at bounding box center [697, 185] width 27 height 27
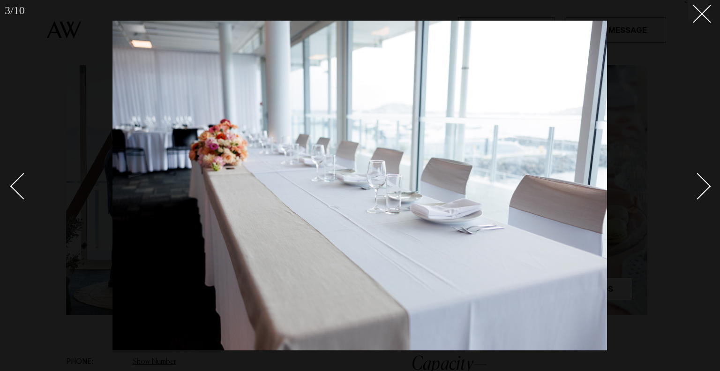
click at [705, 188] on div "Next slide" at bounding box center [697, 185] width 27 height 27
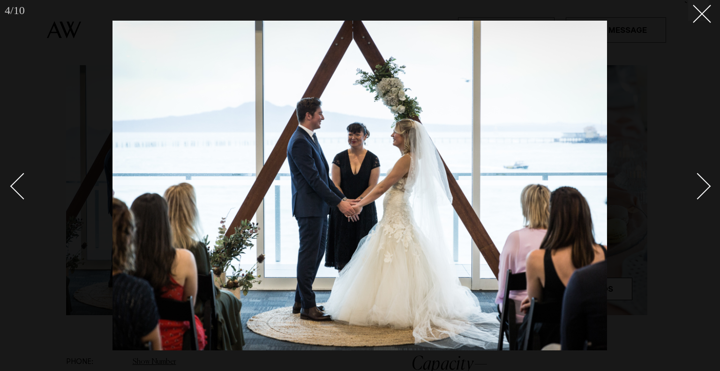
click at [706, 190] on div "Next slide" at bounding box center [697, 185] width 27 height 27
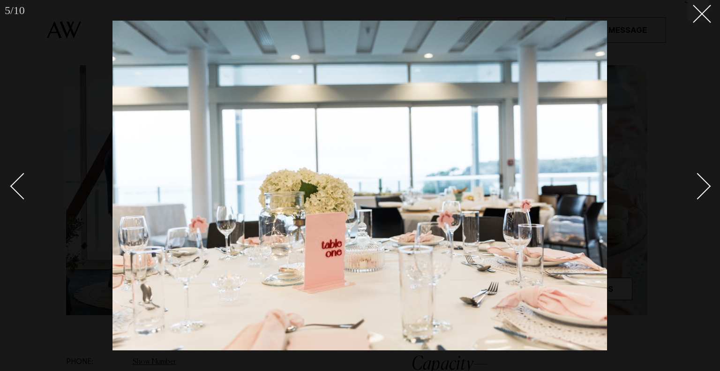
click at [707, 191] on link at bounding box center [692, 185] width 33 height 47
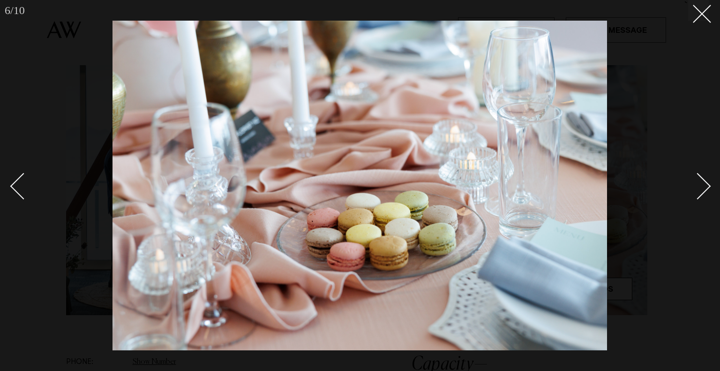
click at [707, 191] on link at bounding box center [692, 185] width 33 height 47
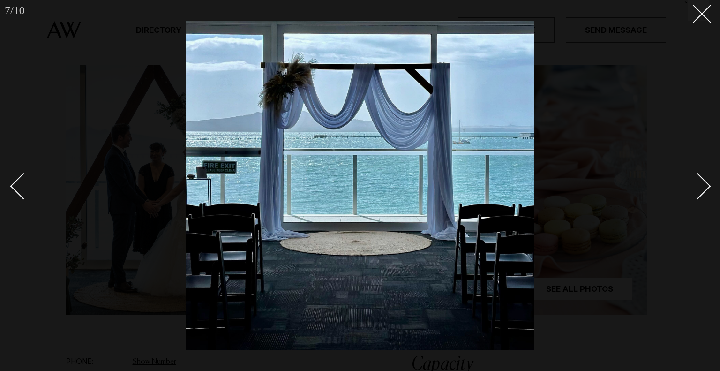
click at [708, 191] on link at bounding box center [692, 185] width 33 height 47
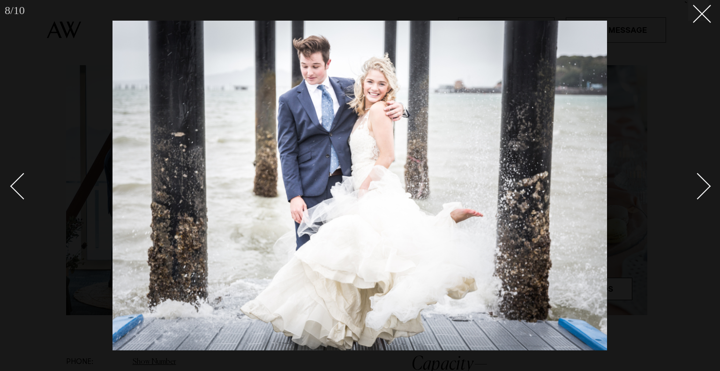
click at [708, 191] on link at bounding box center [692, 185] width 33 height 47
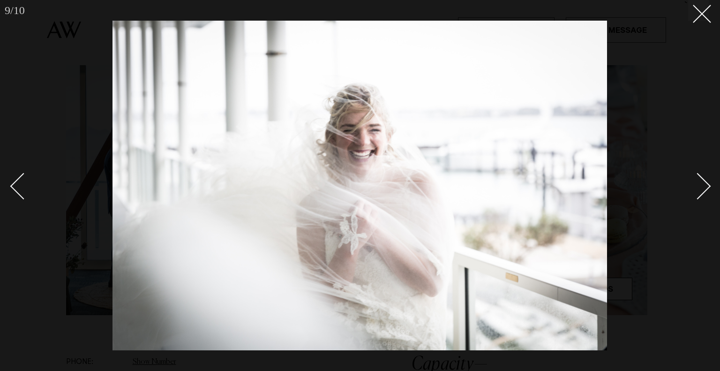
click at [708, 191] on link at bounding box center [692, 185] width 33 height 47
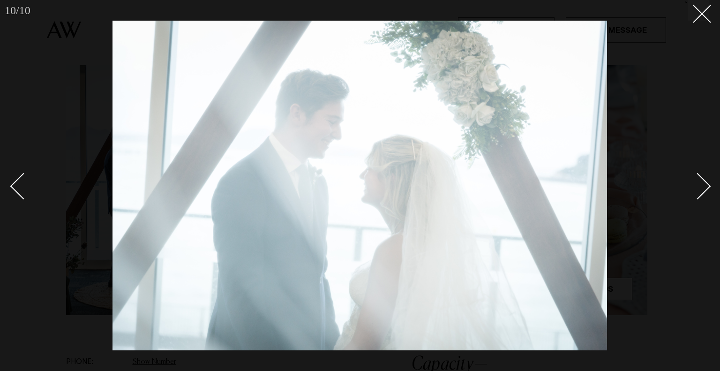
click at [709, 191] on div "10 / 10 `" at bounding box center [360, 185] width 720 height 371
click at [706, 189] on div "Next slide" at bounding box center [697, 185] width 27 height 27
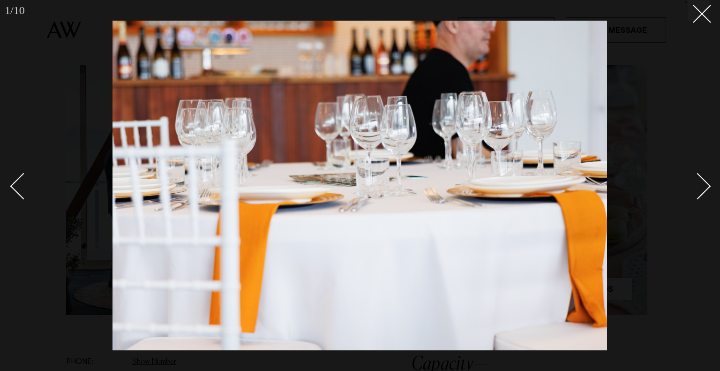
click at [700, 188] on div "Next slide" at bounding box center [697, 185] width 27 height 27
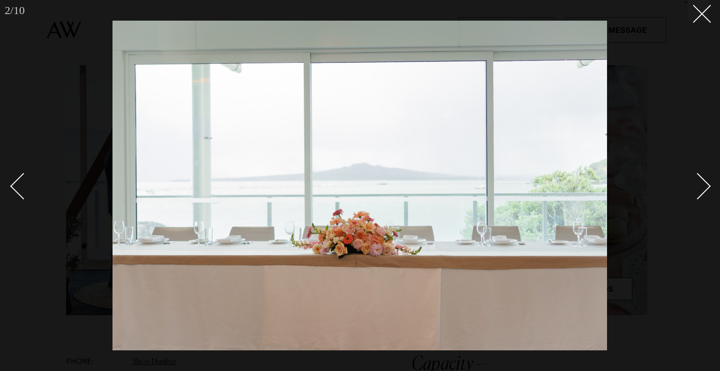
click at [700, 188] on div "Next slide" at bounding box center [697, 185] width 27 height 27
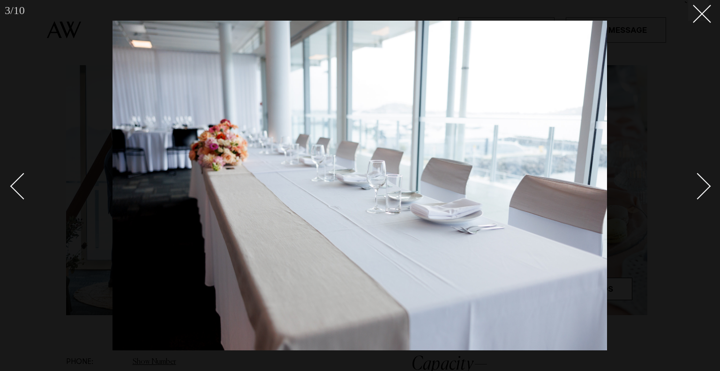
click at [700, 188] on div "Next slide" at bounding box center [697, 185] width 27 height 27
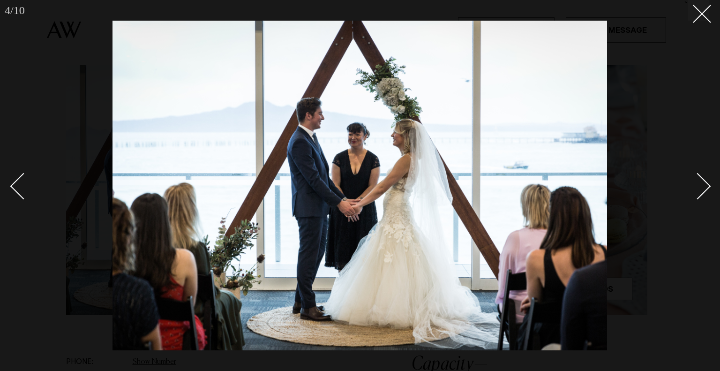
click at [700, 188] on div "Next slide" at bounding box center [697, 185] width 27 height 27
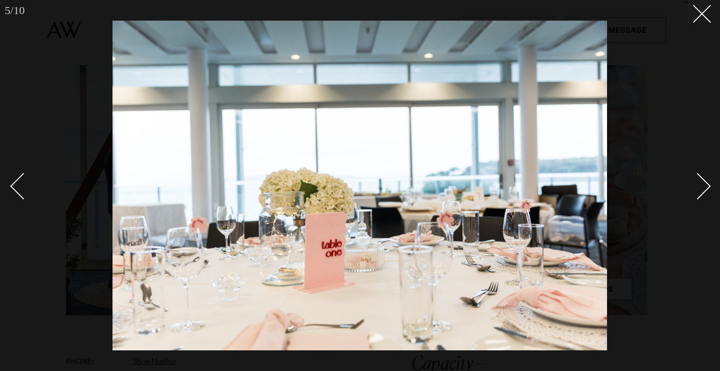
click at [700, 187] on div "Next slide" at bounding box center [697, 185] width 27 height 27
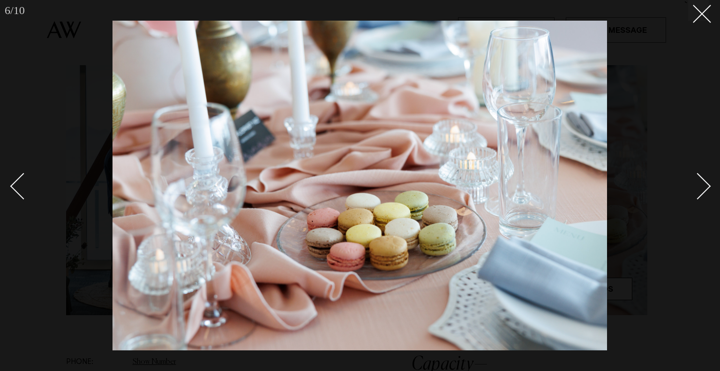
click at [700, 187] on div "Next slide" at bounding box center [697, 185] width 27 height 27
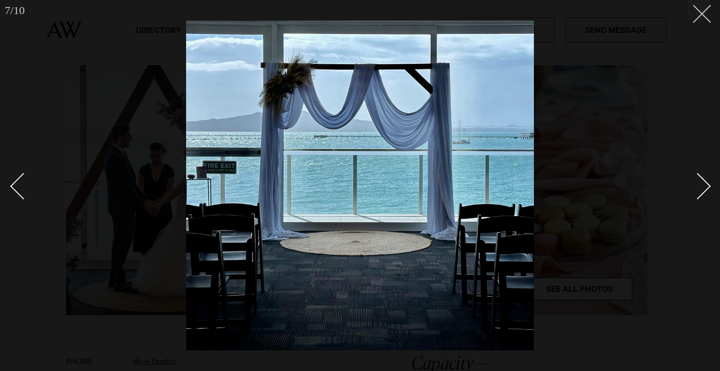
click at [704, 15] on button at bounding box center [698, 10] width 21 height 21
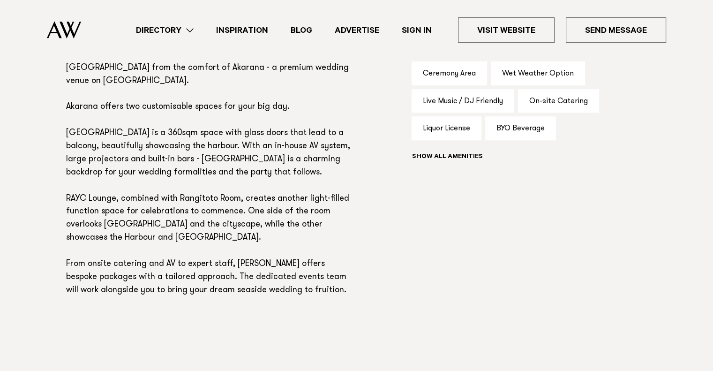
scroll to position [625, 0]
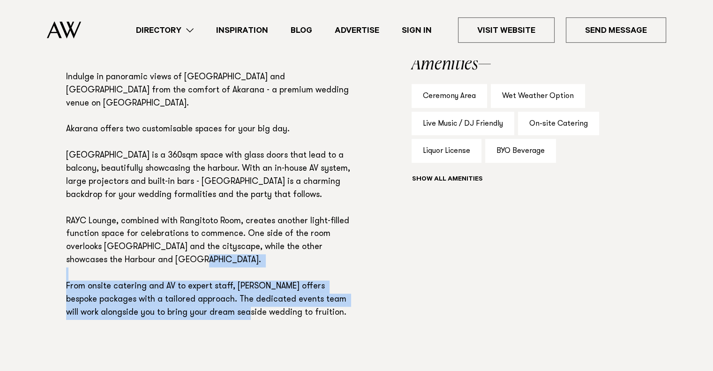
drag, startPoint x: 84, startPoint y: 275, endPoint x: 306, endPoint y: 301, distance: 222.7
click at [306, 301] on p "Indulge in panoramic views of Waitematā Harbour and Rangitoto Island from the c…" at bounding box center [208, 195] width 285 height 248
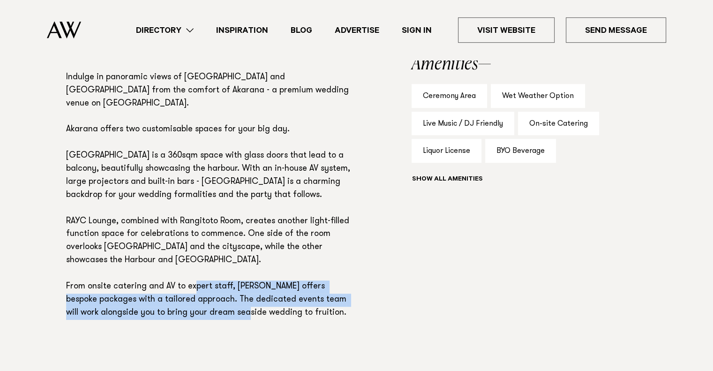
drag, startPoint x: 263, startPoint y: 277, endPoint x: 319, endPoint y: 305, distance: 62.4
click at [319, 305] on p "Indulge in panoramic views of Waitematā Harbour and Rangitoto Island from the c…" at bounding box center [208, 195] width 285 height 248
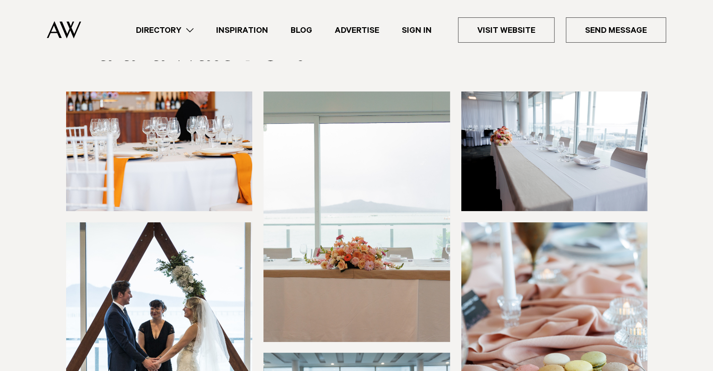
scroll to position [0, 0]
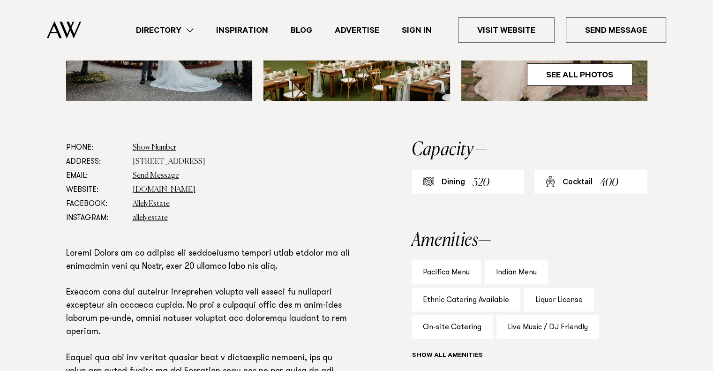
scroll to position [312, 0]
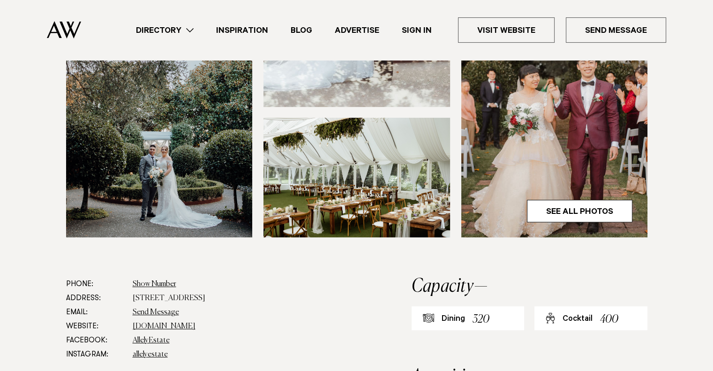
click at [165, 30] on link "Directory" at bounding box center [165, 30] width 80 height 13
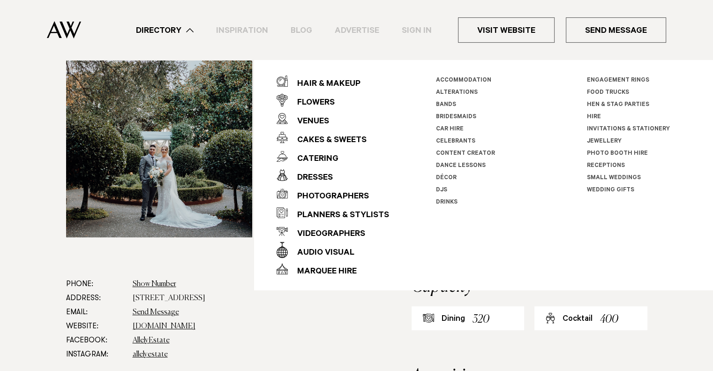
click at [237, 28] on link "Inspiration" at bounding box center [242, 30] width 75 height 13
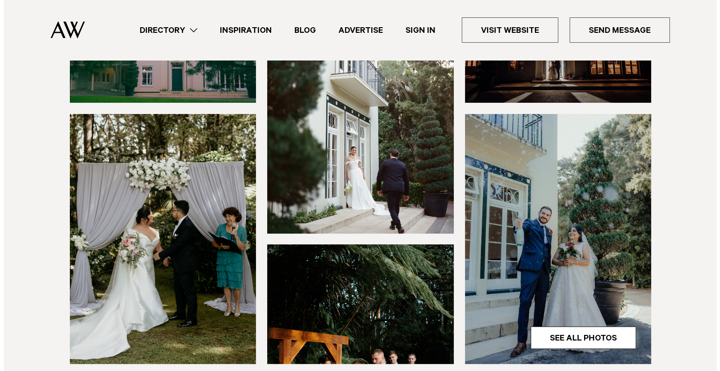
scroll to position [312, 0]
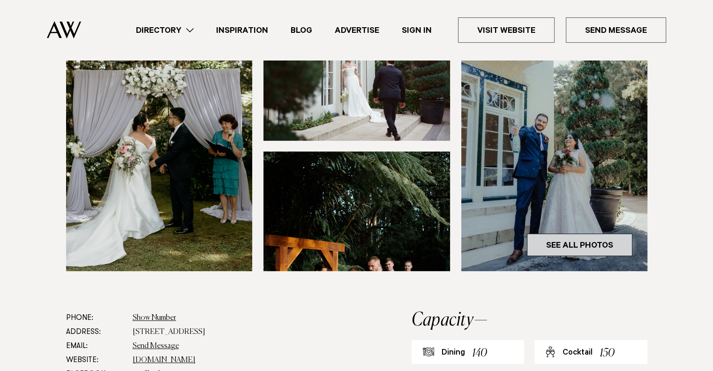
click at [589, 233] on link "See All Photos" at bounding box center [579, 244] width 105 height 22
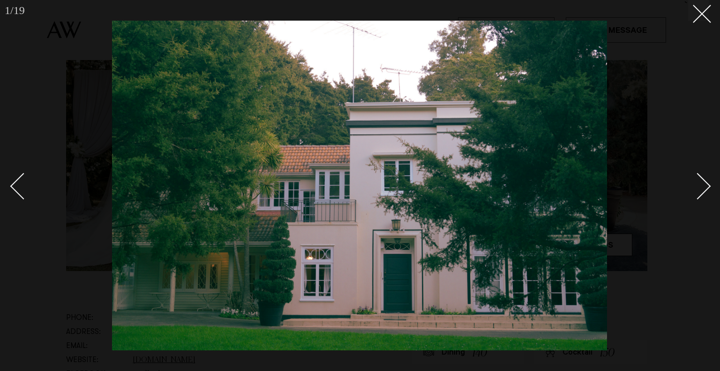
click at [694, 192] on div "Next slide" at bounding box center [697, 185] width 27 height 27
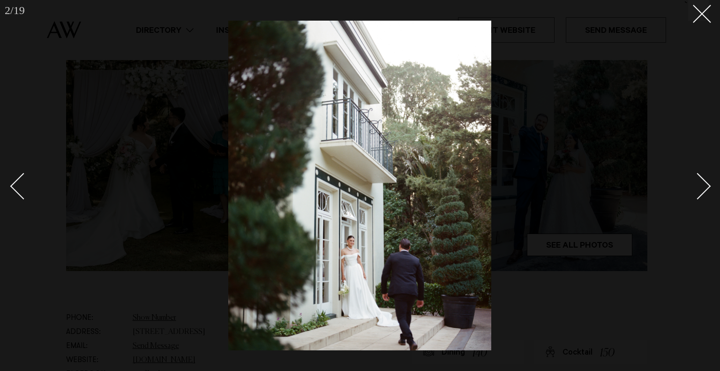
click at [706, 195] on link at bounding box center [692, 185] width 33 height 47
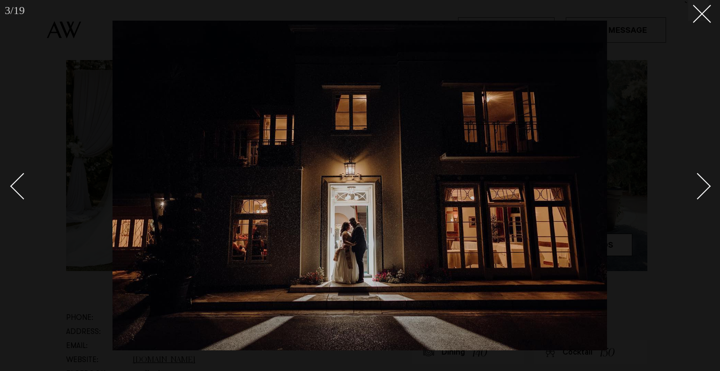
click at [706, 195] on link at bounding box center [692, 185] width 33 height 47
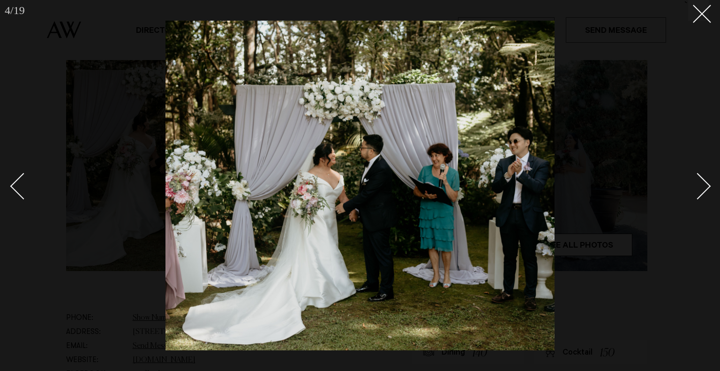
click at [707, 192] on link at bounding box center [692, 185] width 33 height 47
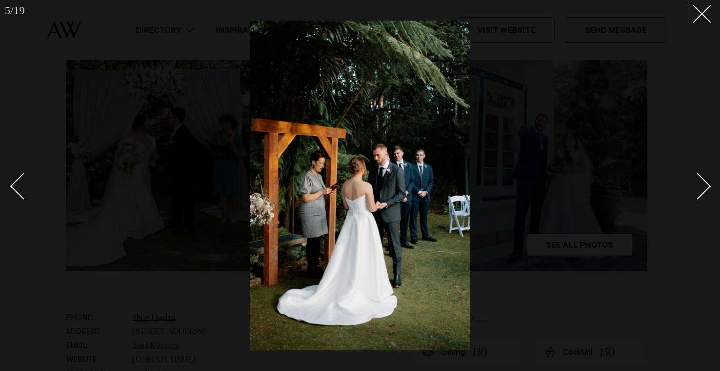
click at [707, 192] on link at bounding box center [692, 185] width 33 height 47
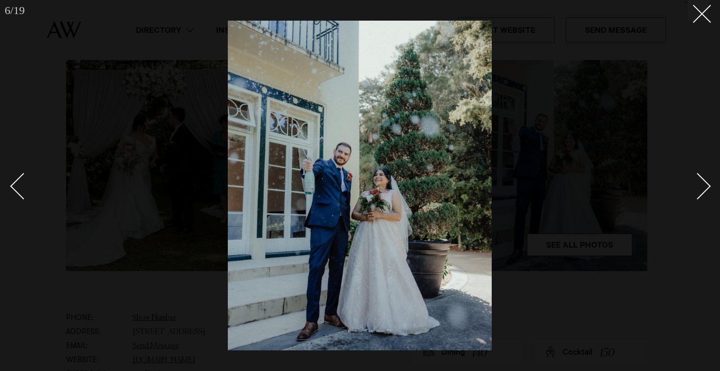
click at [707, 192] on link at bounding box center [692, 185] width 33 height 47
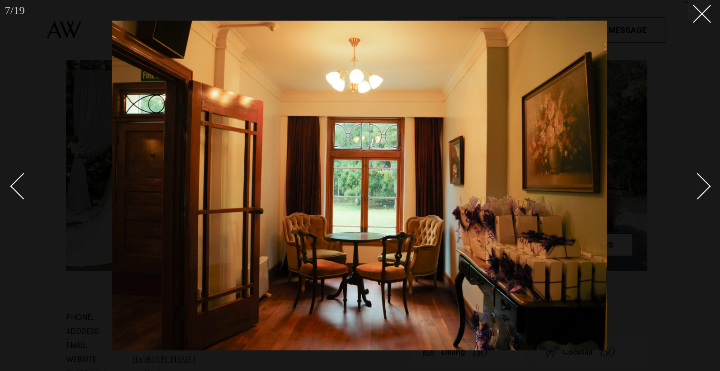
click at [707, 192] on link at bounding box center [692, 185] width 33 height 47
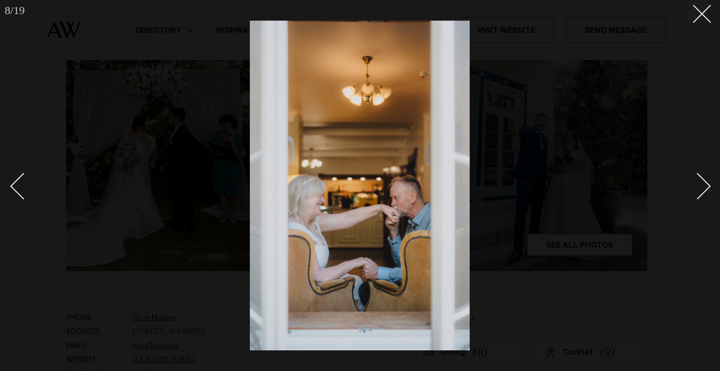
click at [707, 192] on link at bounding box center [692, 185] width 33 height 47
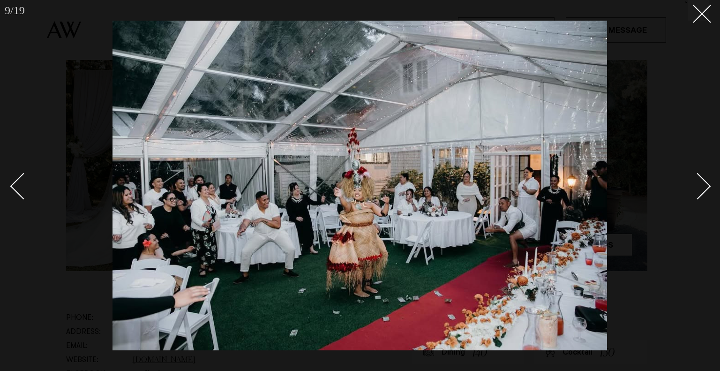
click at [707, 192] on link at bounding box center [692, 185] width 33 height 47
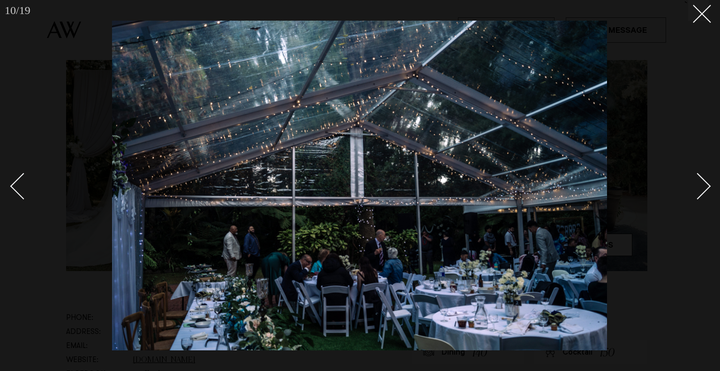
click at [706, 194] on link at bounding box center [692, 185] width 33 height 47
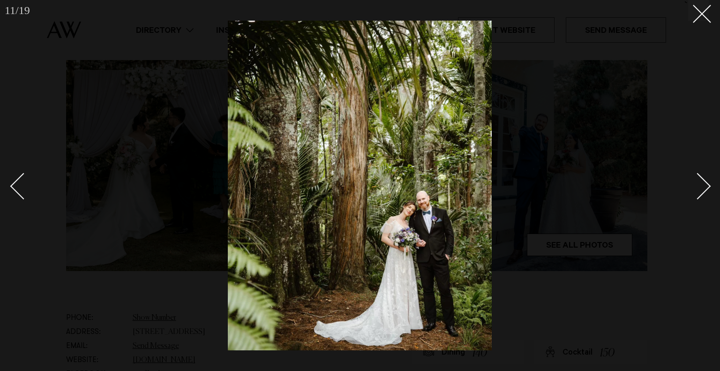
click at [706, 194] on link at bounding box center [692, 185] width 33 height 47
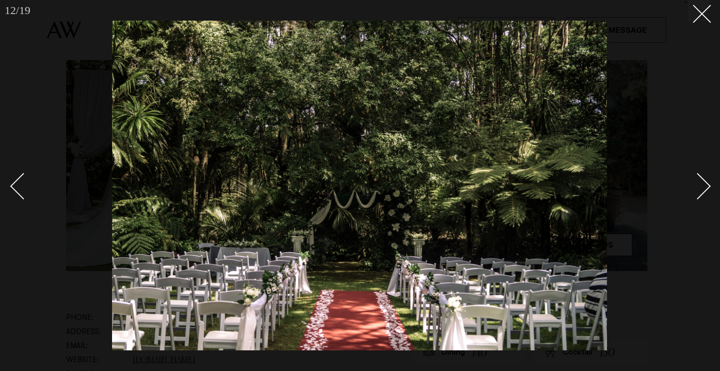
click at [701, 193] on div "Next slide" at bounding box center [697, 185] width 27 height 27
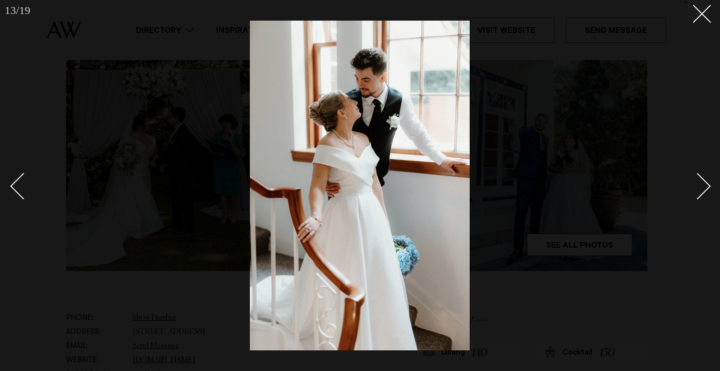
click at [701, 193] on div "Next slide" at bounding box center [697, 185] width 27 height 27
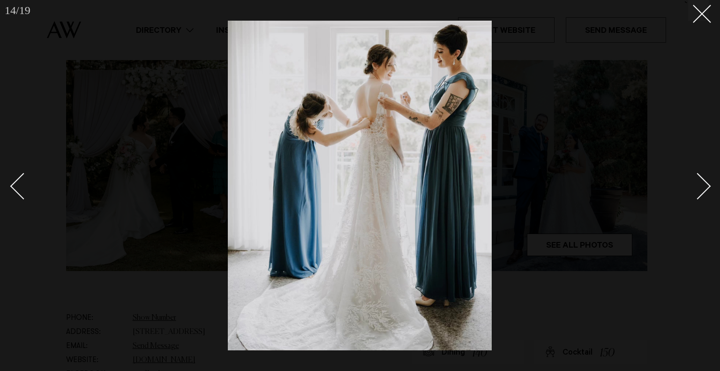
click at [701, 193] on div "Next slide" at bounding box center [697, 185] width 27 height 27
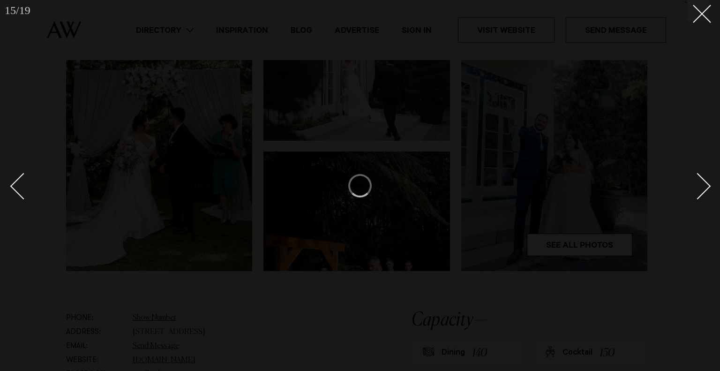
click at [701, 187] on div "Next slide" at bounding box center [697, 185] width 27 height 27
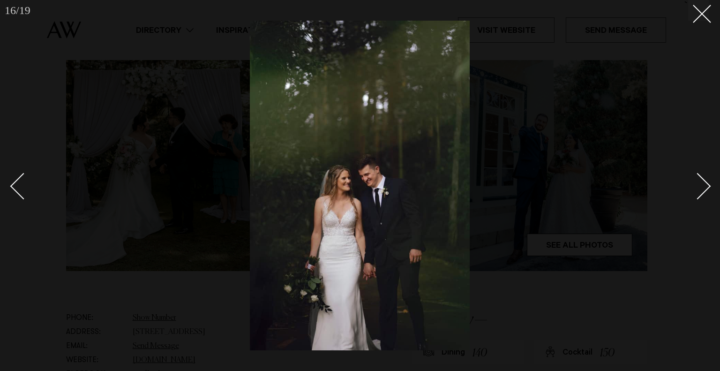
click at [701, 187] on div "Next slide" at bounding box center [697, 185] width 27 height 27
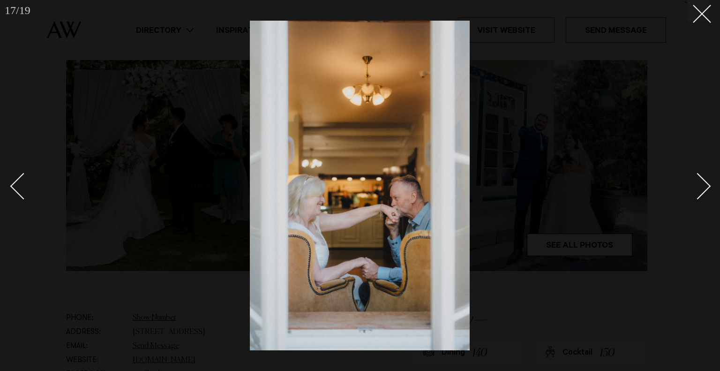
click at [701, 184] on div "Next slide" at bounding box center [697, 185] width 27 height 27
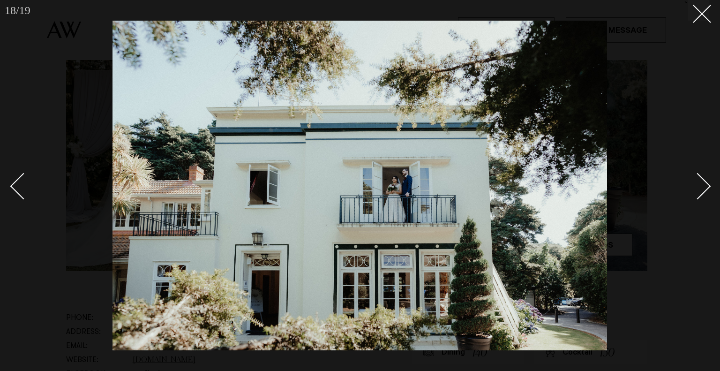
click at [701, 183] on div "Next slide" at bounding box center [697, 185] width 27 height 27
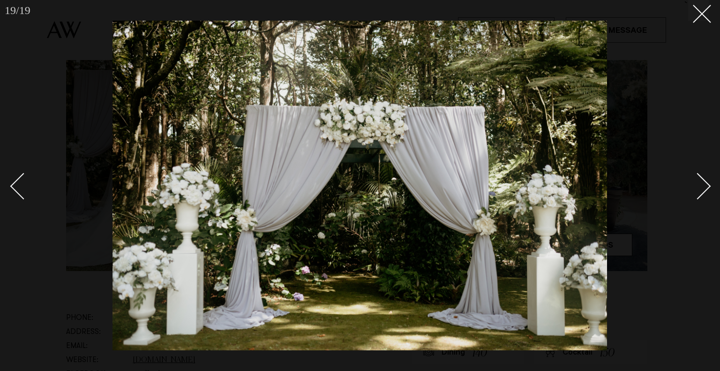
click at [701, 179] on div "Next slide" at bounding box center [697, 185] width 27 height 27
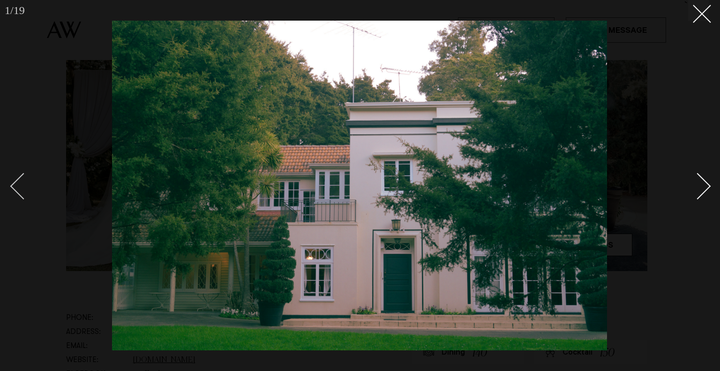
click at [16, 188] on div "Previous slide" at bounding box center [23, 185] width 27 height 27
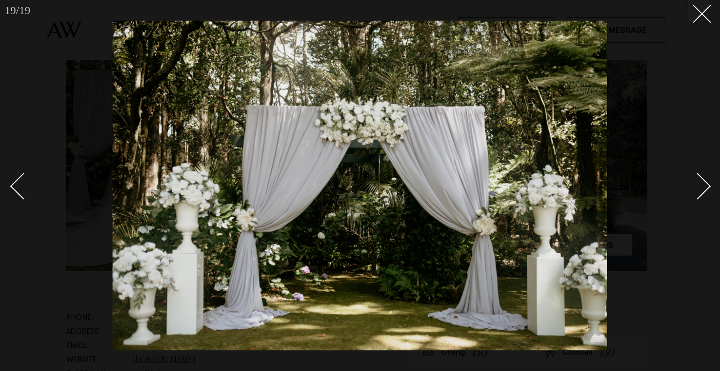
click at [697, 183] on div "Next slide" at bounding box center [697, 185] width 27 height 27
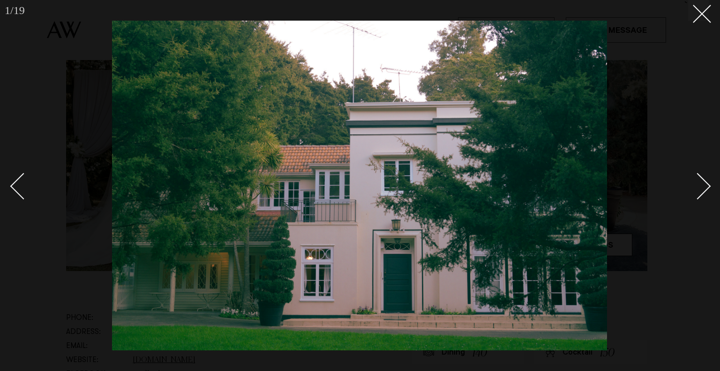
click at [712, 189] on div at bounding box center [360, 185] width 720 height 371
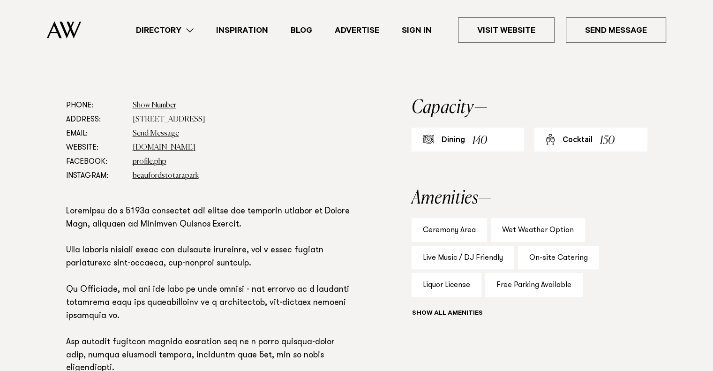
scroll to position [637, 0]
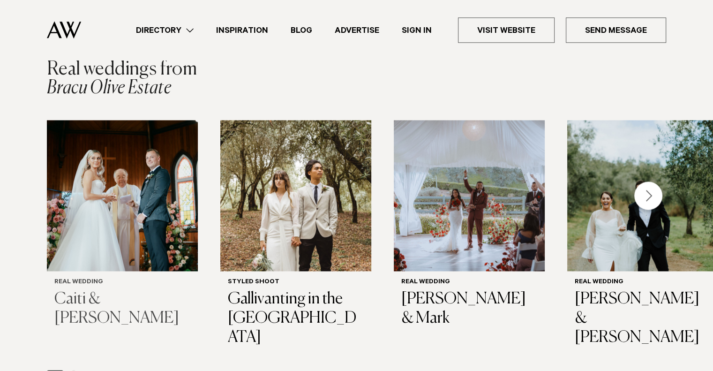
scroll to position [1249, 0]
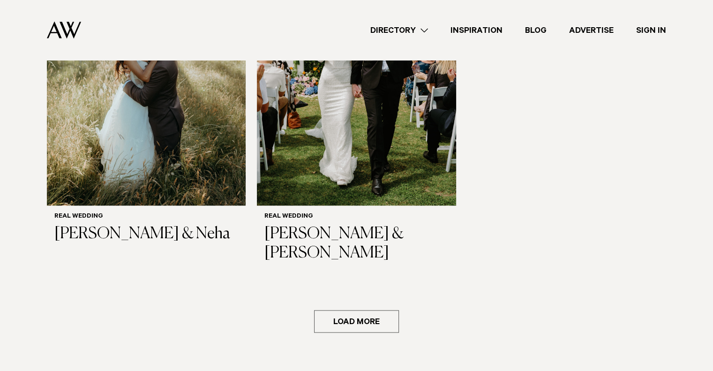
scroll to position [1406, 0]
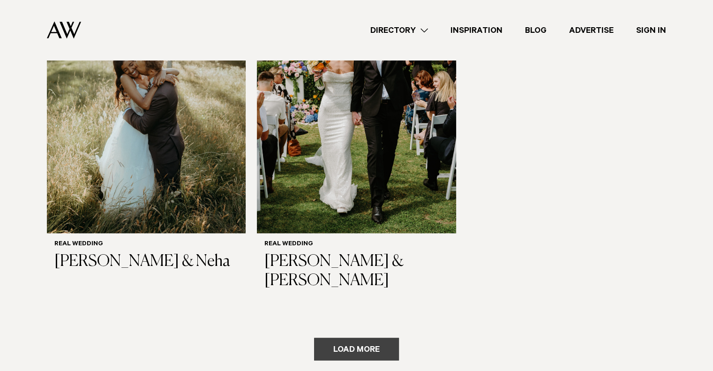
click at [359, 337] on button "Load more" at bounding box center [356, 348] width 85 height 22
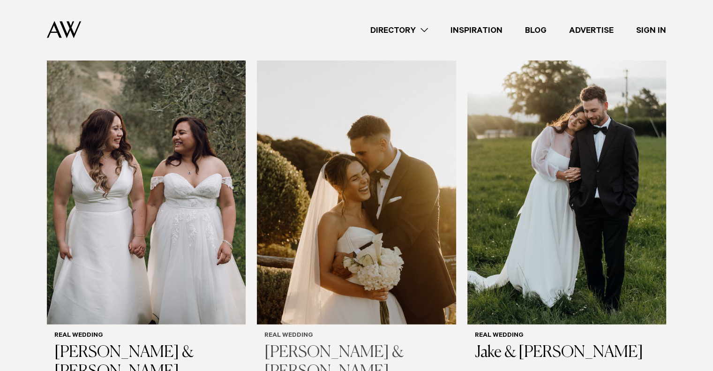
scroll to position [1952, 0]
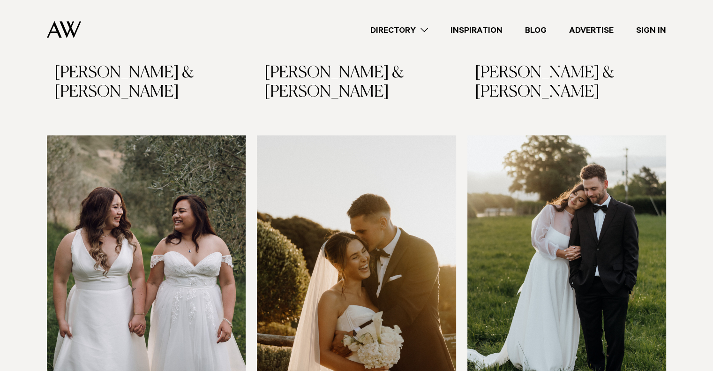
click at [409, 28] on link "Directory" at bounding box center [399, 30] width 80 height 13
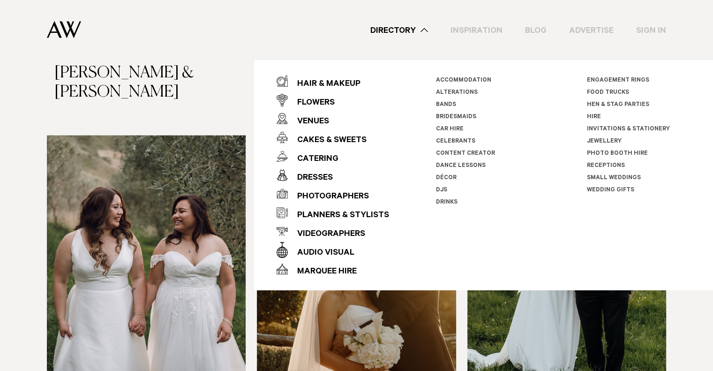
click at [598, 175] on link "Small Weddings" at bounding box center [614, 178] width 54 height 7
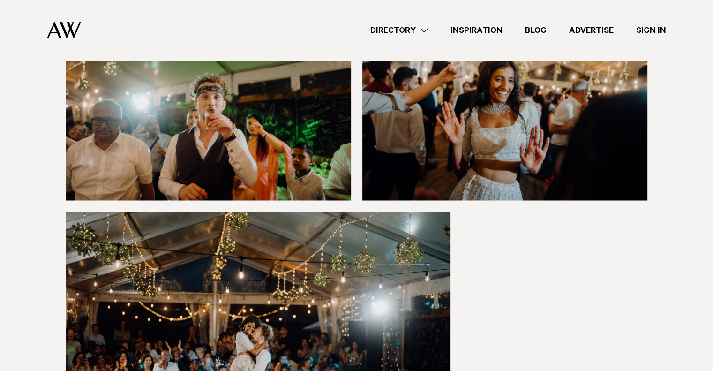
scroll to position [8747, 0]
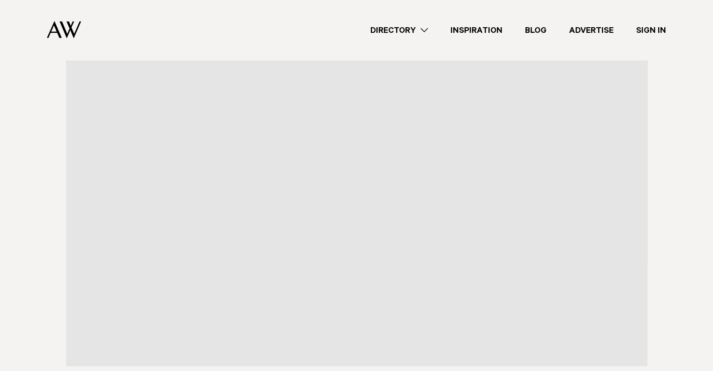
scroll to position [2499, 0]
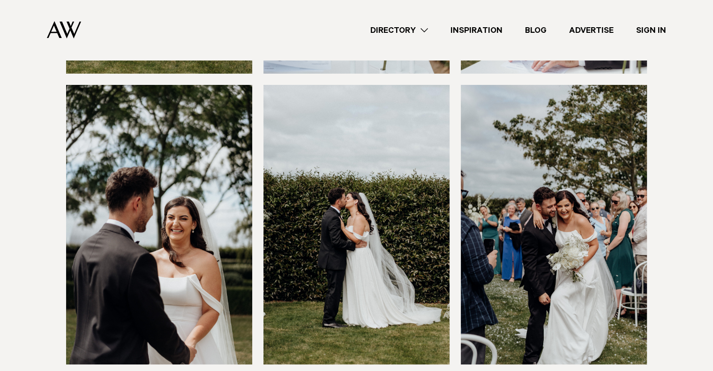
scroll to position [3745, 0]
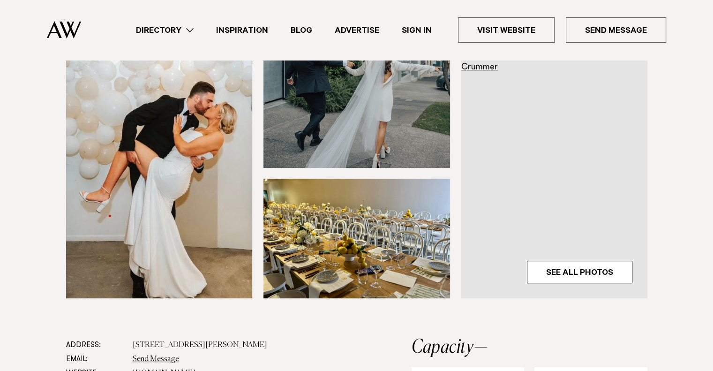
scroll to position [234, 0]
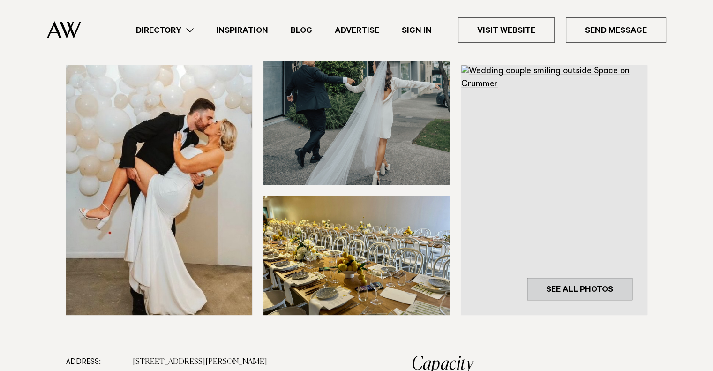
click at [559, 284] on link "See All Photos" at bounding box center [579, 288] width 105 height 22
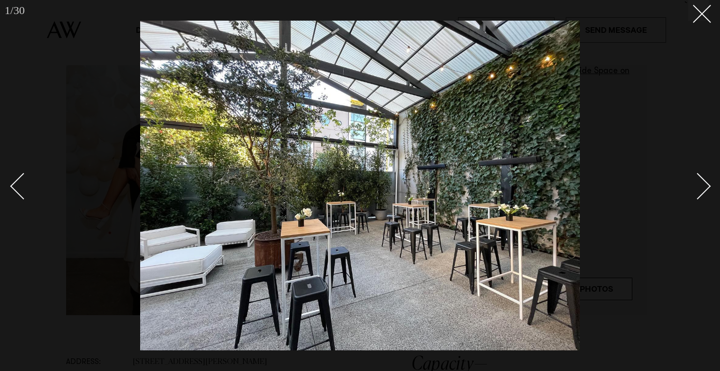
click at [709, 182] on div at bounding box center [360, 185] width 720 height 371
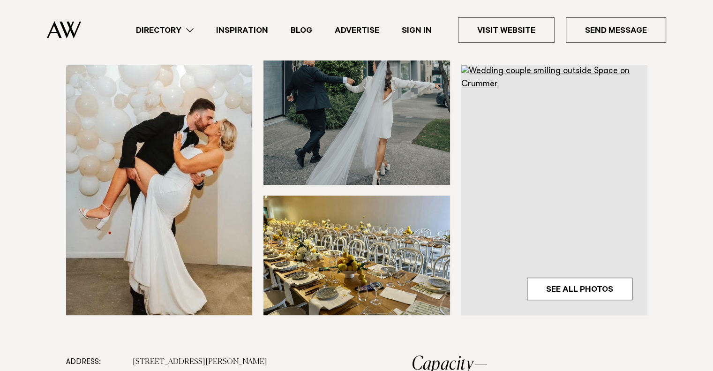
click at [709, 182] on section at bounding box center [356, 144] width 713 height 420
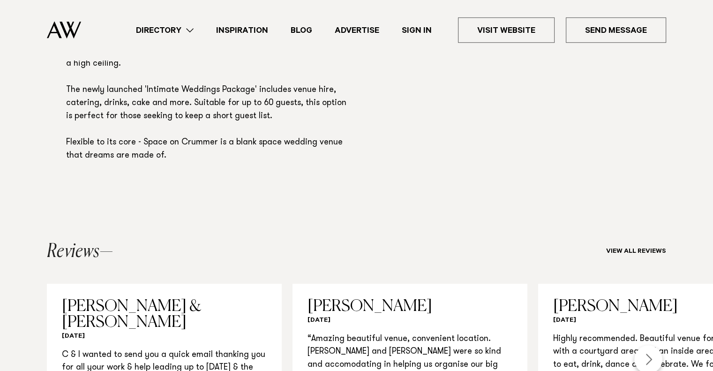
scroll to position [937, 0]
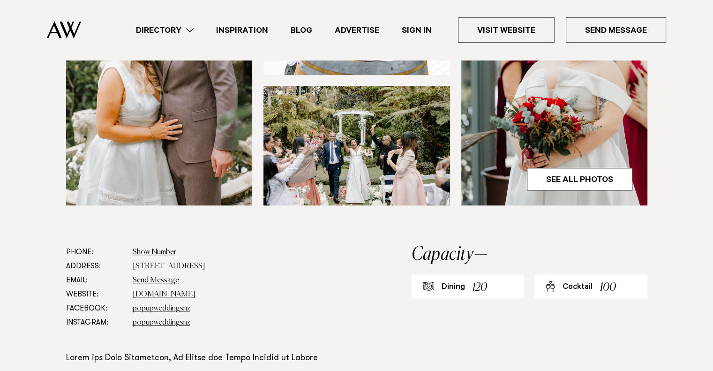
scroll to position [469, 0]
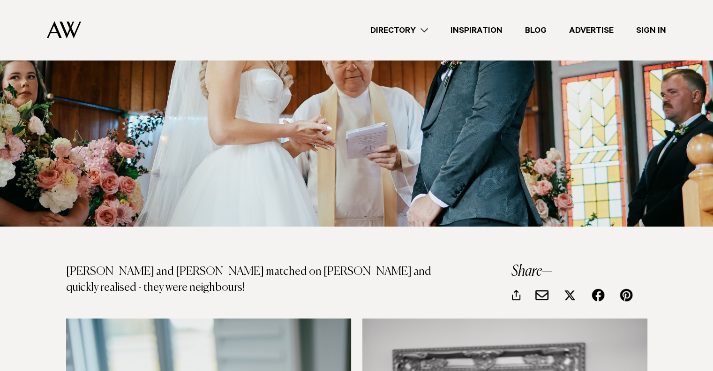
scroll to position [390, 0]
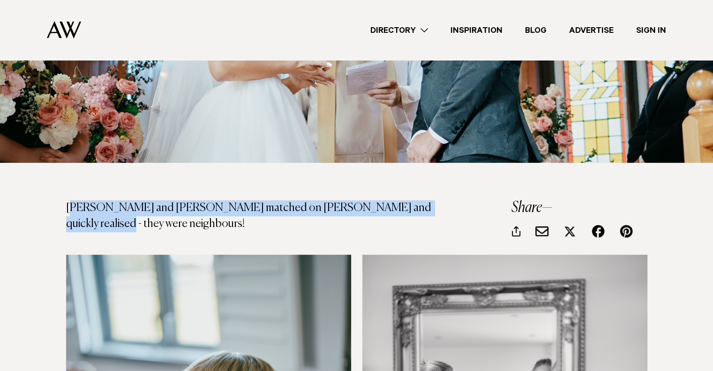
drag, startPoint x: 71, startPoint y: 204, endPoint x: 412, endPoint y: 213, distance: 341.7
click at [412, 213] on p "[PERSON_NAME] and [PERSON_NAME] matched on [PERSON_NAME] and quickly realised -…" at bounding box center [258, 215] width 384 height 31
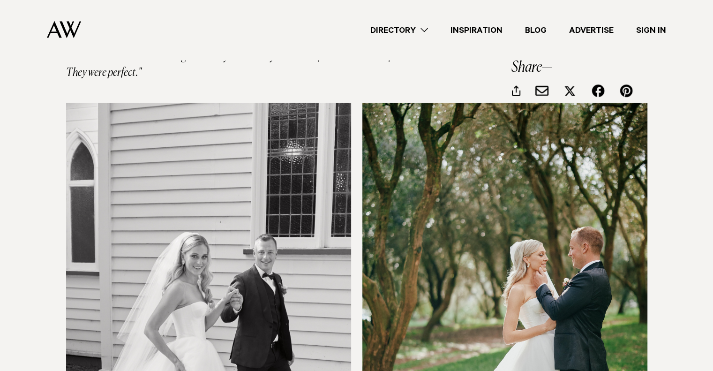
scroll to position [5467, 0]
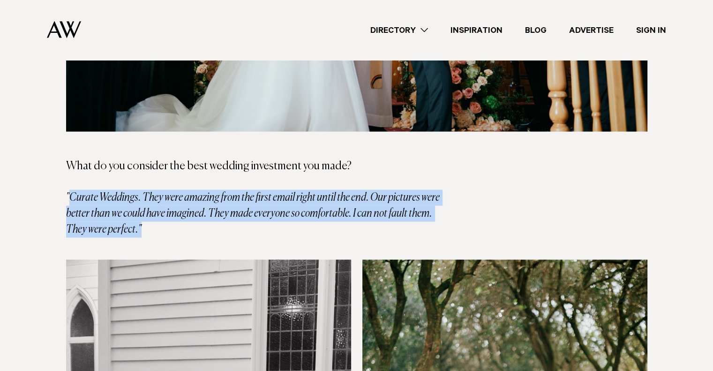
drag, startPoint x: 74, startPoint y: 151, endPoint x: 249, endPoint y: 186, distance: 178.2
click at [249, 186] on p "What do you consider the best wedding investment you made? "Curate Weddings. Th…" at bounding box center [258, 190] width 384 height 95
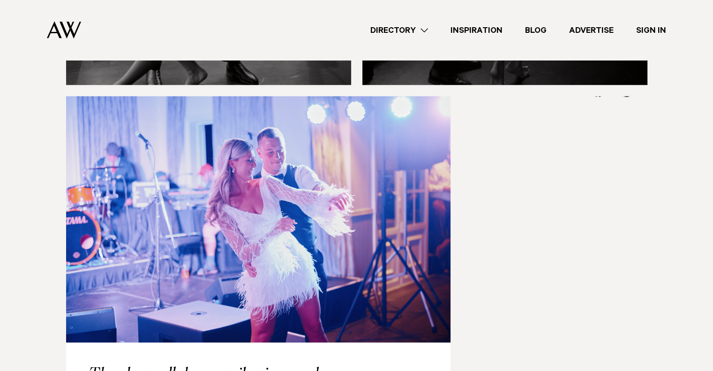
scroll to position [11636, 0]
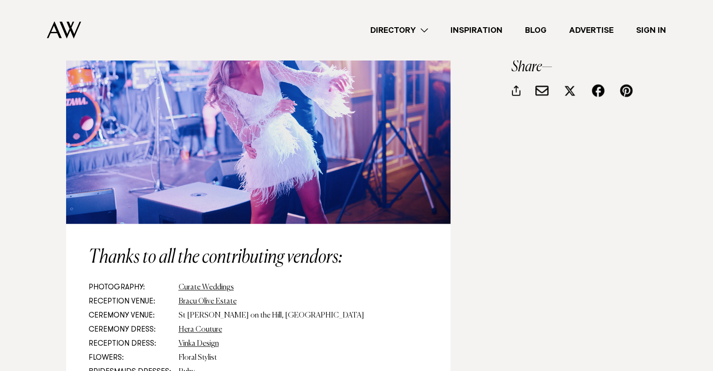
drag, startPoint x: 177, startPoint y: 267, endPoint x: 259, endPoint y: 264, distance: 81.6
click at [259, 308] on dd "St [PERSON_NAME] on the Hill, [GEOGRAPHIC_DATA]" at bounding box center [303, 315] width 249 height 14
copy dd "St [PERSON_NAME] on the Hill, [GEOGRAPHIC_DATA]"
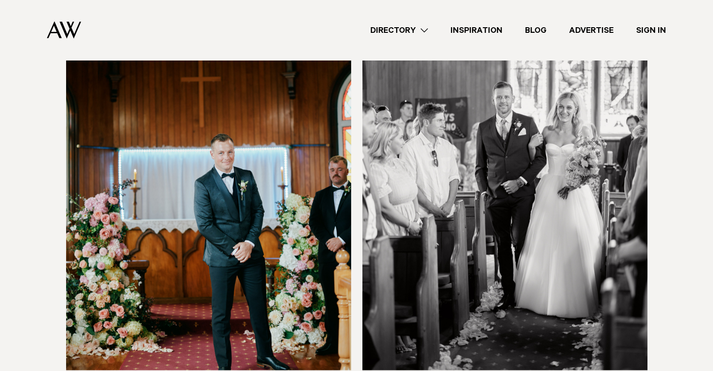
scroll to position [4373, 0]
